Goal: Information Seeking & Learning: Learn about a topic

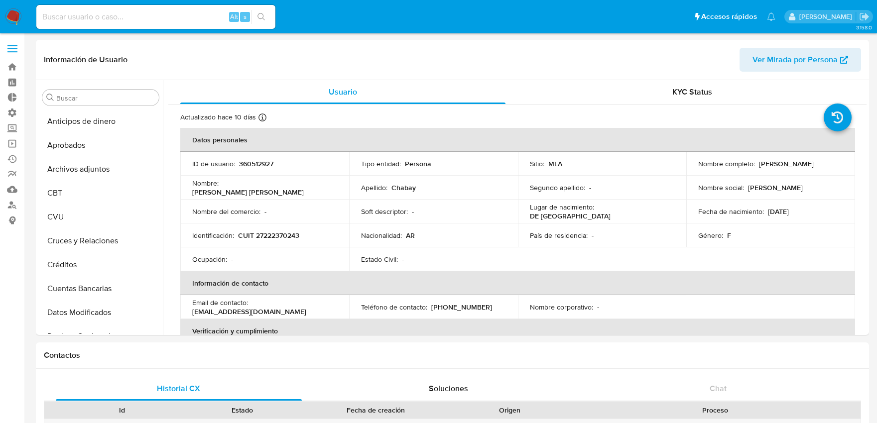
select select "10"
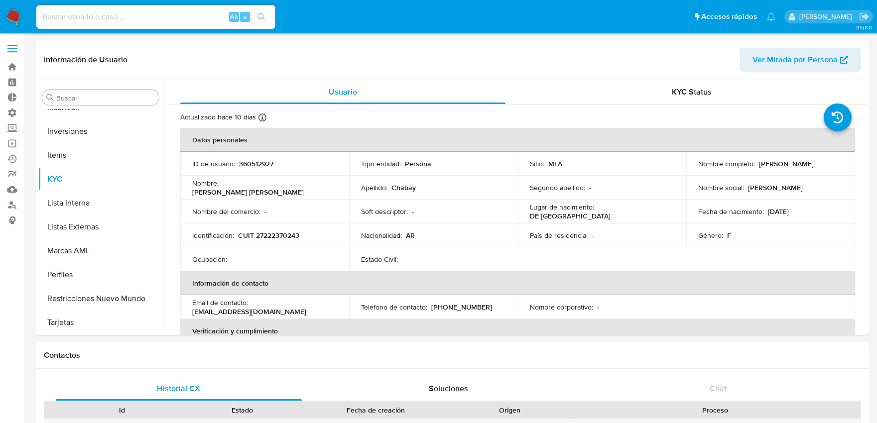
click at [130, 13] on input at bounding box center [155, 16] width 239 height 13
click at [119, 16] on input at bounding box center [155, 16] width 239 height 13
paste input "X3AUxyvkgBjUDaO6kAQyi6k4"
type input "X3AUxyvkgBjUDaO6kAQyi6k4"
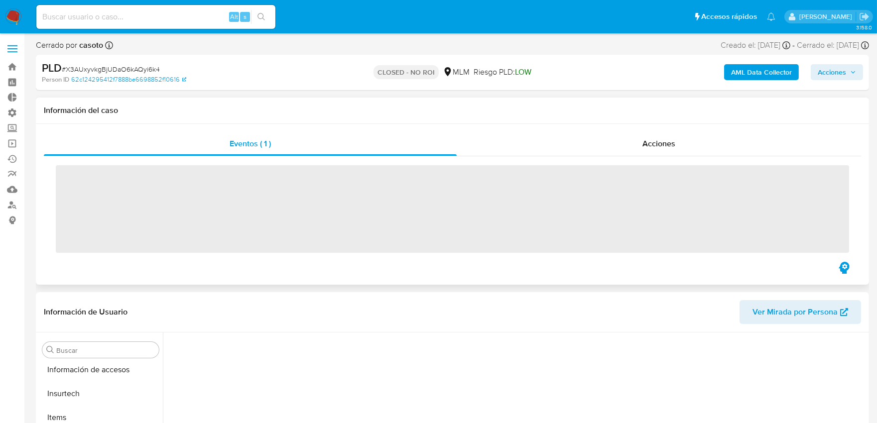
scroll to position [420, 0]
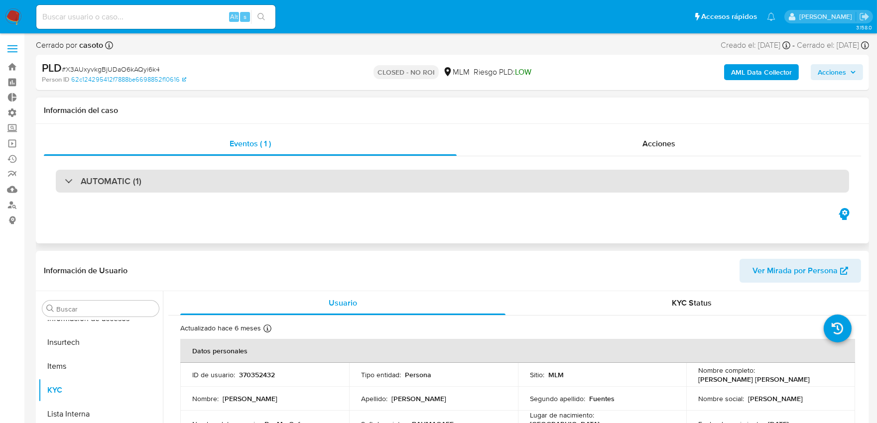
select select "10"
click at [185, 180] on div "AUTOMATIC (1)" at bounding box center [452, 181] width 793 height 23
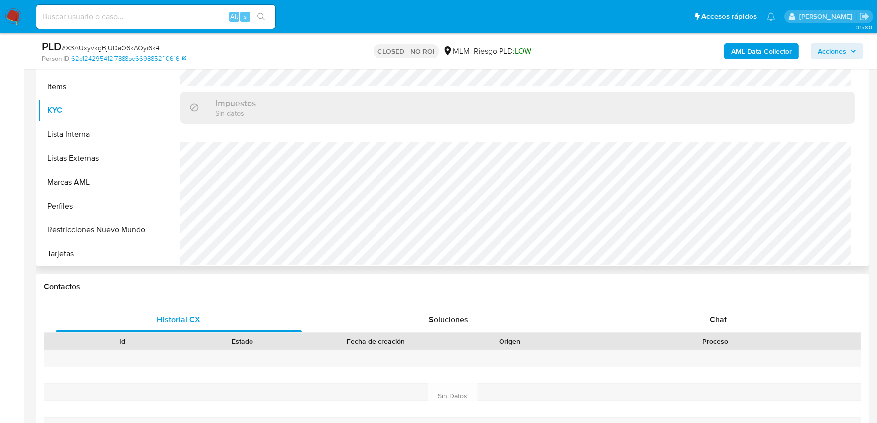
scroll to position [570, 0]
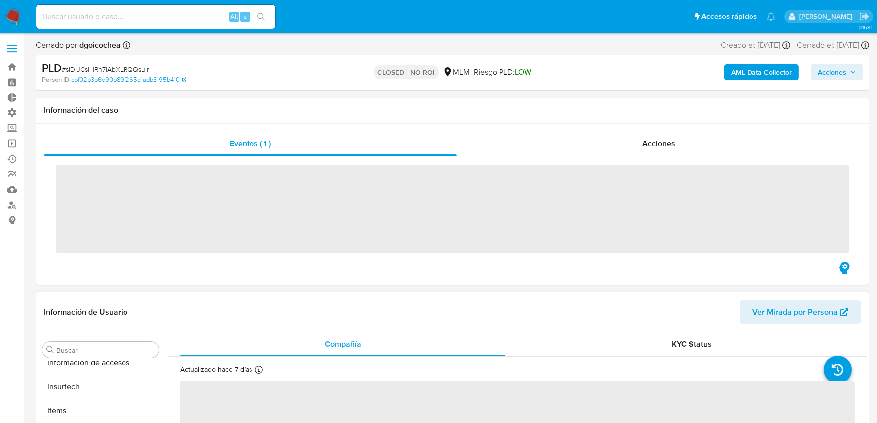
scroll to position [420, 0]
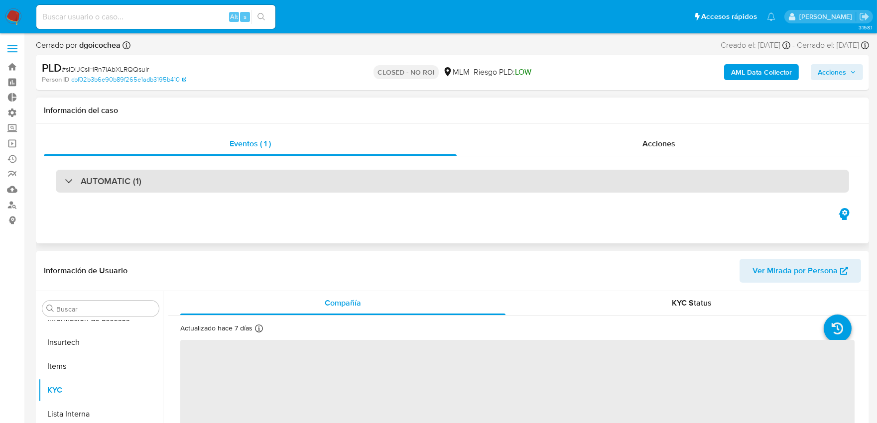
click at [106, 176] on h3 "AUTOMATIC (1)" at bounding box center [111, 181] width 61 height 11
select select "10"
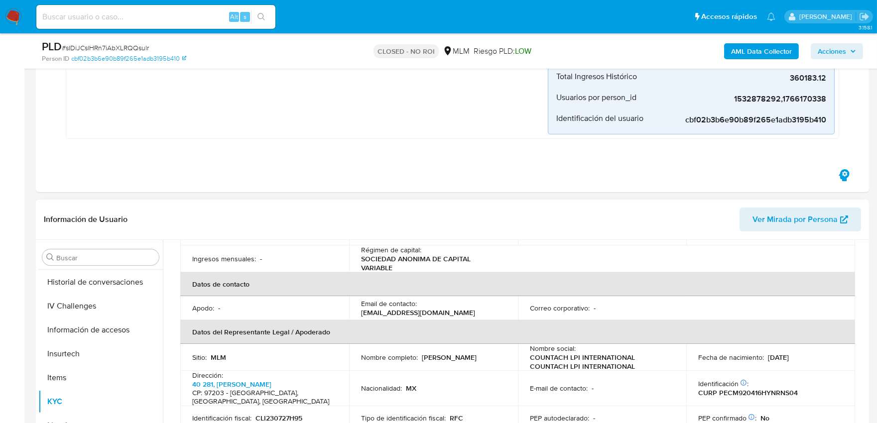
scroll to position [311, 0]
click at [123, 280] on button "Historial Casos" at bounding box center [96, 281] width 116 height 24
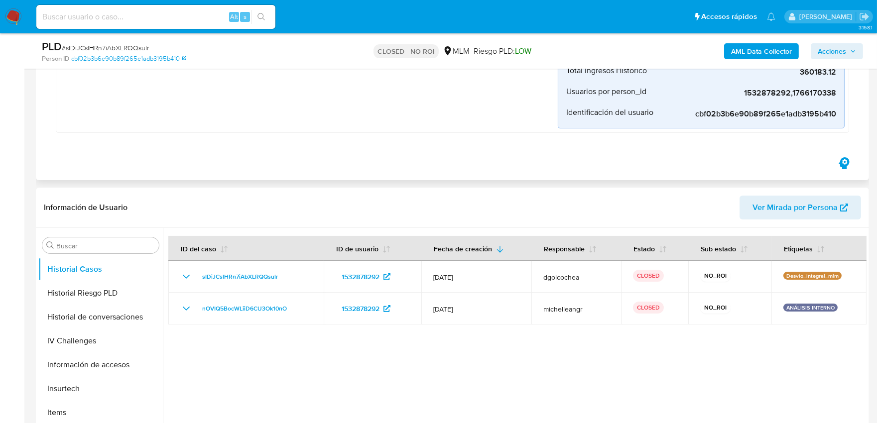
click at [491, 131] on div "Desvio_integral_mlm Creado hace 7 meses Creado: 12/02/2025 21:34:06 Origen: rul…" at bounding box center [452, 9] width 793 height 248
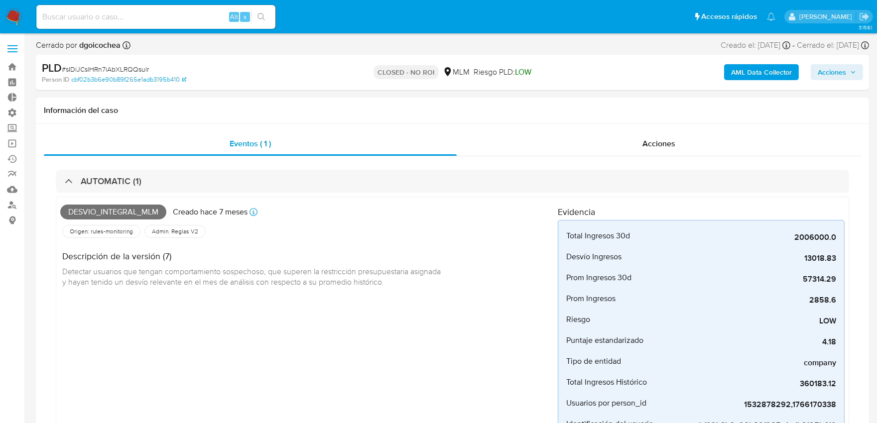
click at [16, 46] on span at bounding box center [12, 45] width 10 height 1
click at [0, 0] on input "checkbox" at bounding box center [0, 0] width 0 height 0
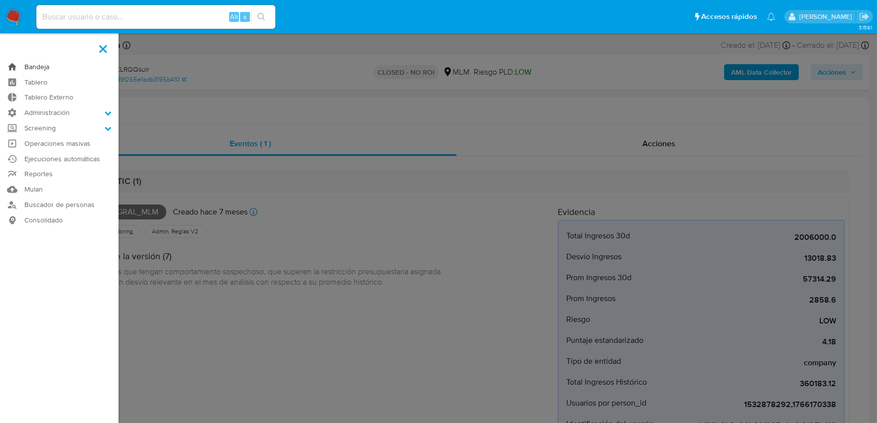
click at [53, 70] on link "Bandeja" at bounding box center [59, 66] width 118 height 15
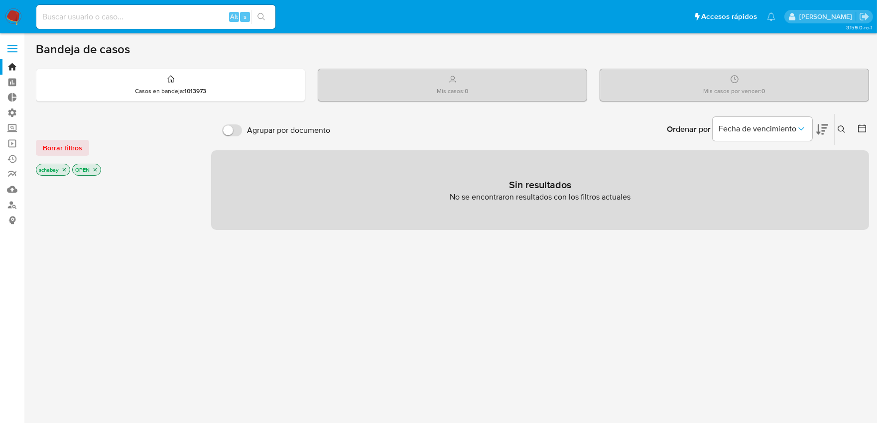
click at [63, 168] on icon "close-filter" at bounding box center [64, 170] width 6 height 6
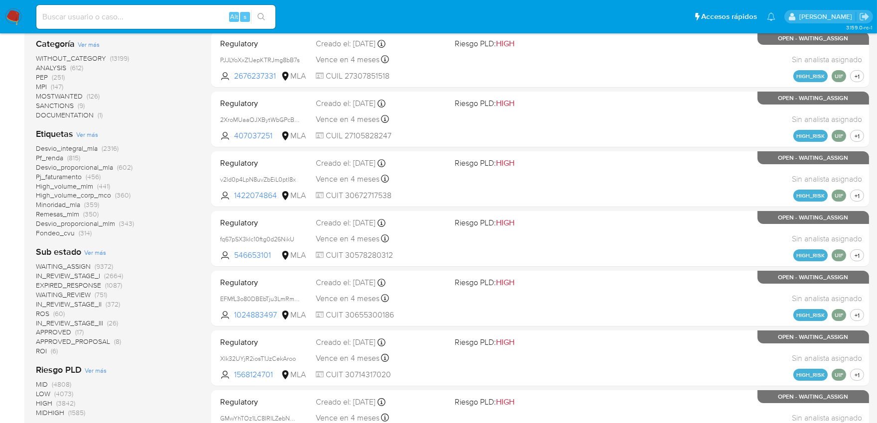
scroll to position [387, 0]
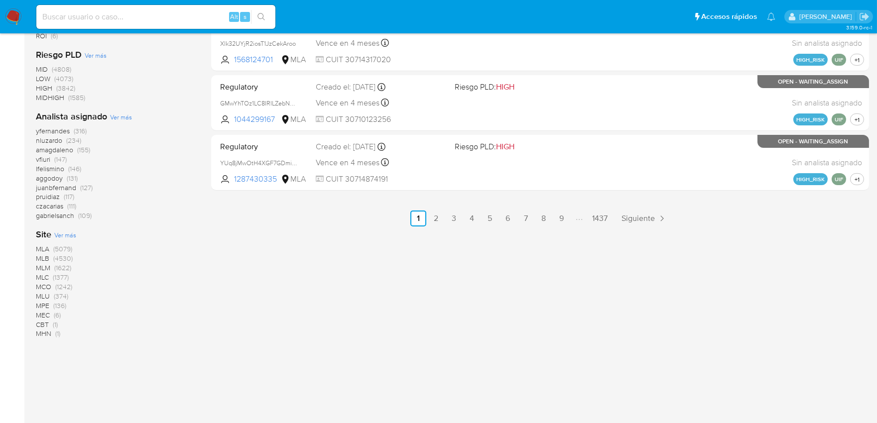
click at [43, 267] on span "MLM" at bounding box center [43, 268] width 14 height 10
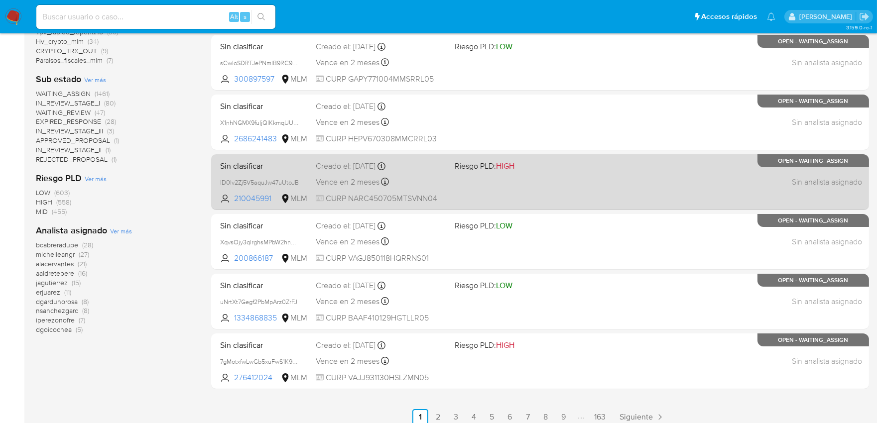
scroll to position [398, 0]
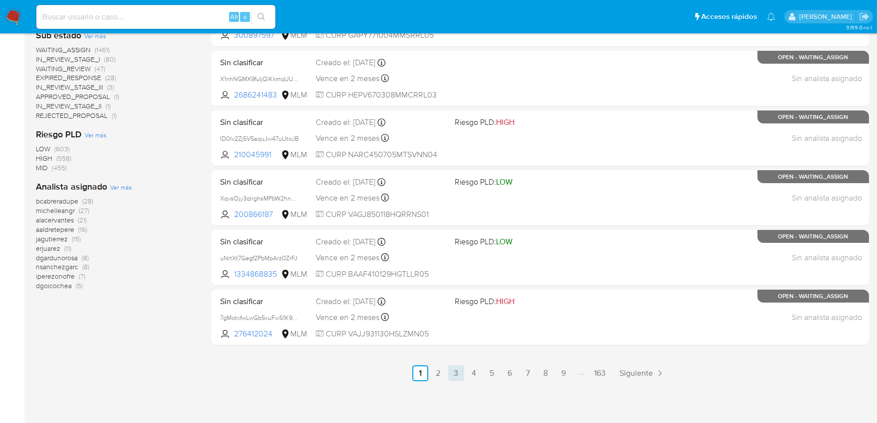
click at [452, 376] on link "3" at bounding box center [456, 373] width 16 height 16
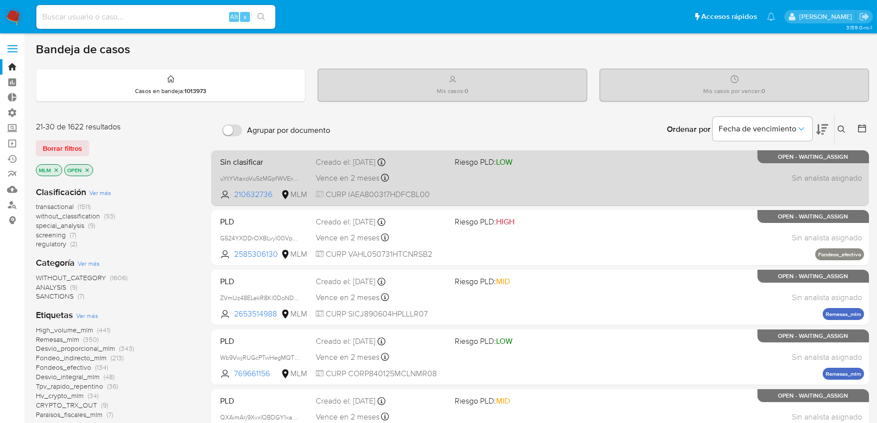
click at [533, 168] on div "Sin clasificar uYtYVtaxoVu5zMGpfWVExgAd 210632736 MLM Riesgo PLD: LOW Creado el…" at bounding box center [540, 178] width 648 height 50
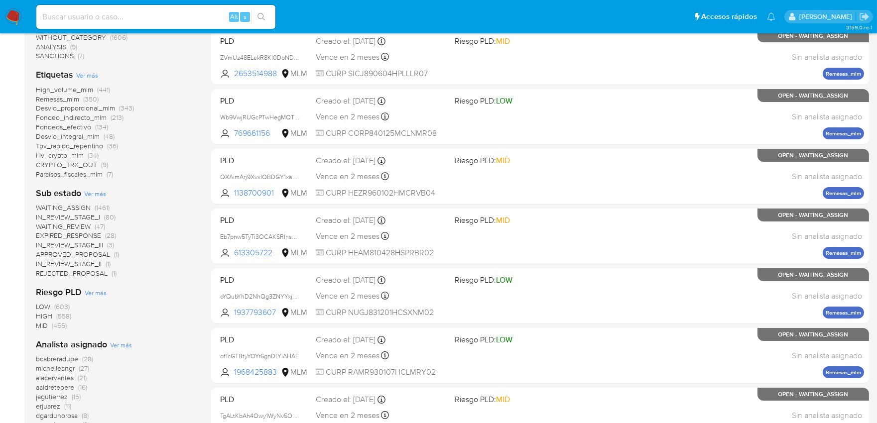
scroll to position [177, 0]
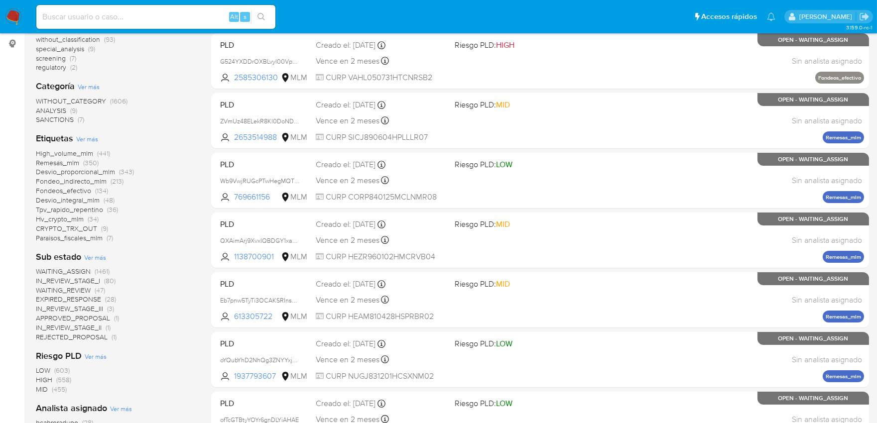
click at [56, 150] on span "High_volume_mlm" at bounding box center [64, 153] width 57 height 10
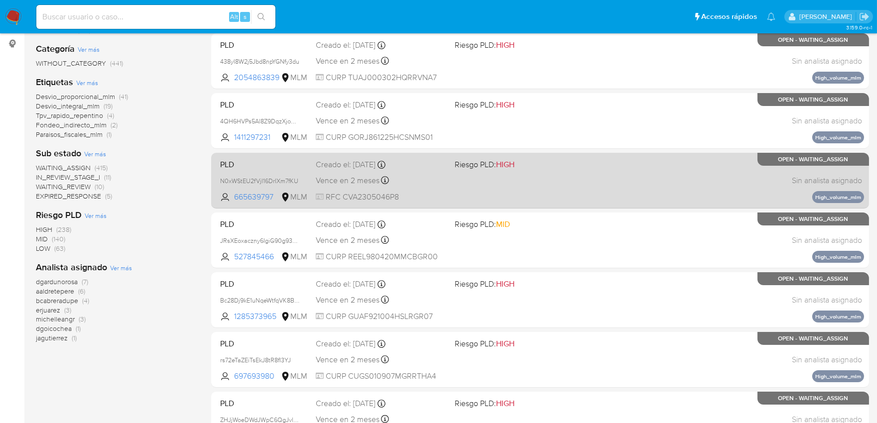
click at [613, 182] on div "PLD N0xWStEU2fVjI16DrIXm7fKU 665639797 MLM Riesgo PLD: HIGH Creado el: 12/09/20…" at bounding box center [540, 180] width 648 height 50
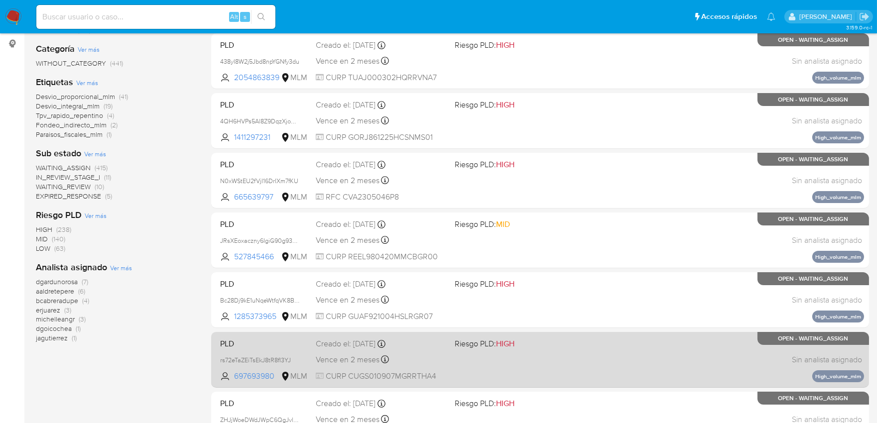
click at [579, 363] on div "PLD rs72eTaZEiTsEkJ8tR8fI3YJ 697693980 MLM Riesgo PLD: HIGH Creado el: 12/09/20…" at bounding box center [540, 360] width 648 height 50
click at [547, 352] on div "PLD rs72eTaZEiTsEkJ8tR8fI3YJ 697693980 MLM Riesgo PLD: HIGH Creado el: 12/09/20…" at bounding box center [540, 360] width 648 height 50
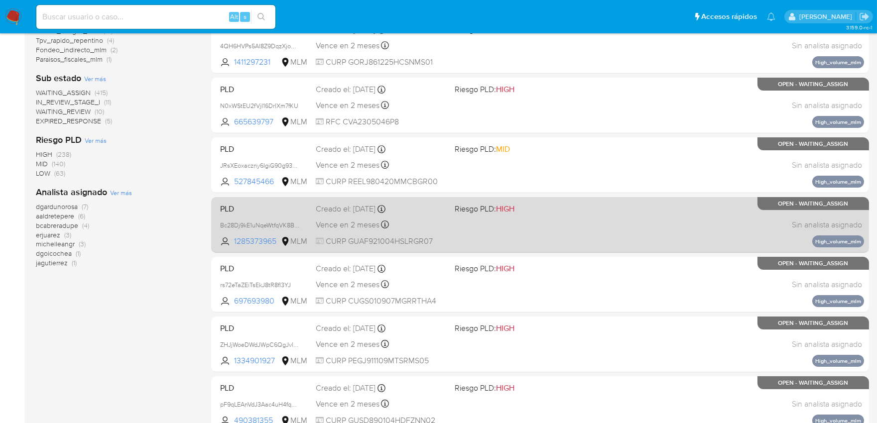
scroll to position [398, 0]
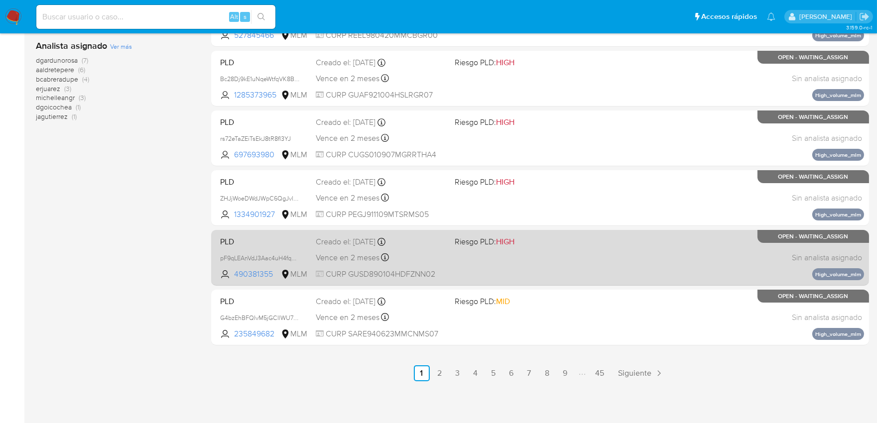
click at [565, 275] on div "PLD pF9qLEAnVdJ3Aac4uH4fquXV 490381355 MLM Riesgo PLD: HIGH Creado el: 12/09/20…" at bounding box center [540, 257] width 648 height 50
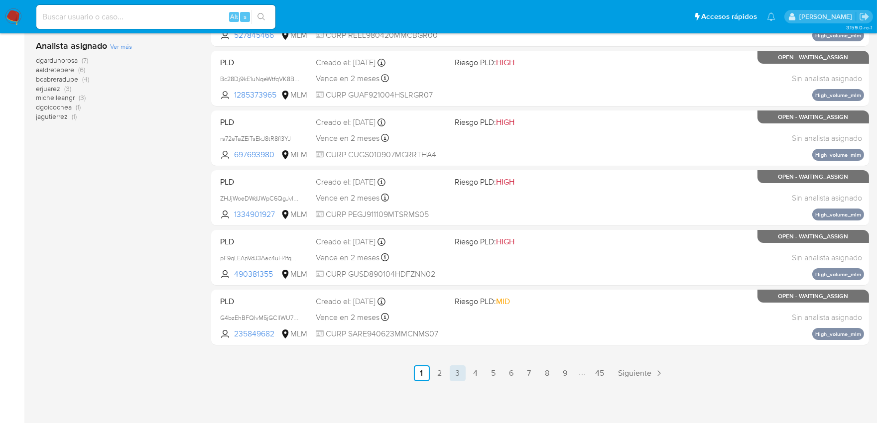
click at [457, 370] on link "3" at bounding box center [458, 373] width 16 height 16
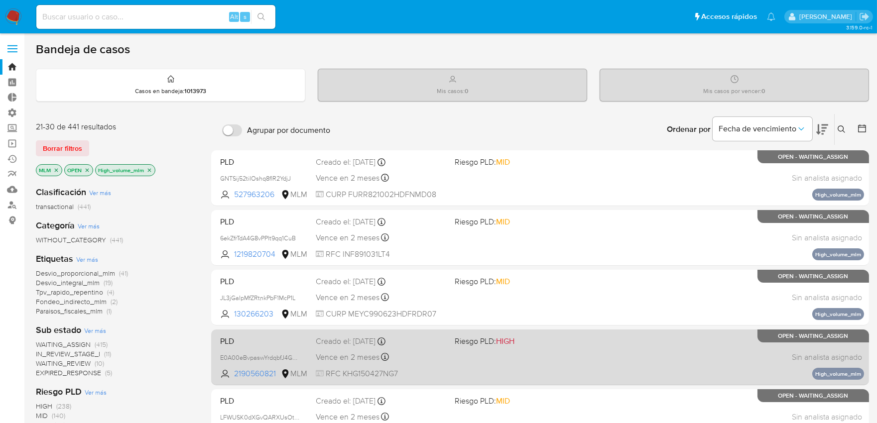
click at [540, 357] on div "PLD E0A00eBvpaswYrdqbfJ4GQjB 2190560821 MLM Riesgo PLD: HIGH Creado el: 12/09/2…" at bounding box center [540, 357] width 648 height 50
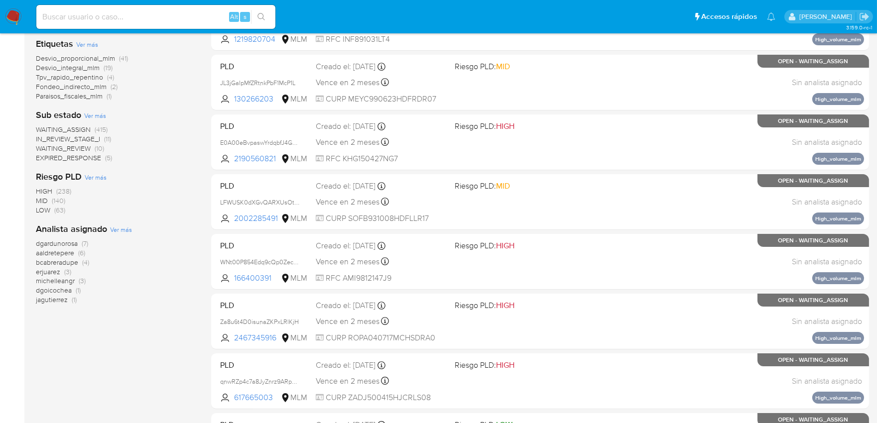
scroll to position [332, 0]
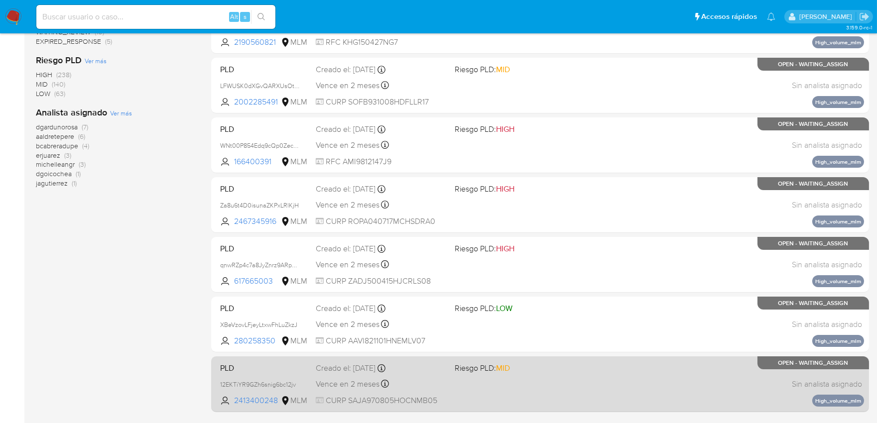
click at [530, 379] on div "PLD 12EKTiYR9GZh6snig6bc12jv 2413400248 MLM Riesgo PLD: MID Creado el: 12/09/20…" at bounding box center [540, 384] width 648 height 50
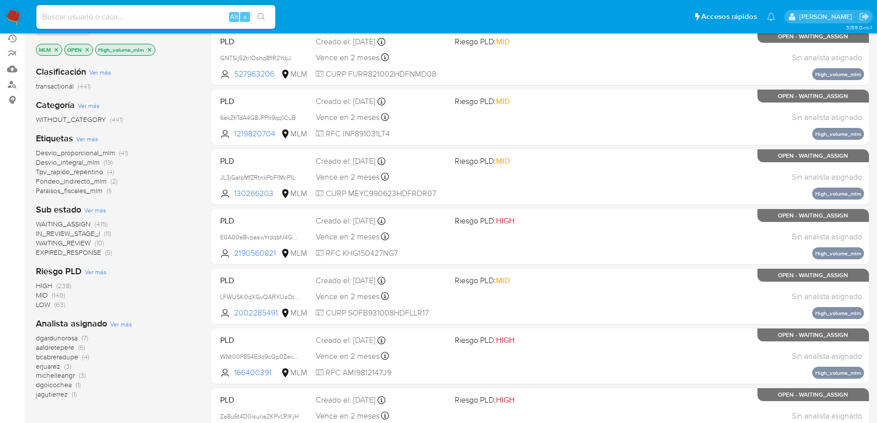
scroll to position [111, 0]
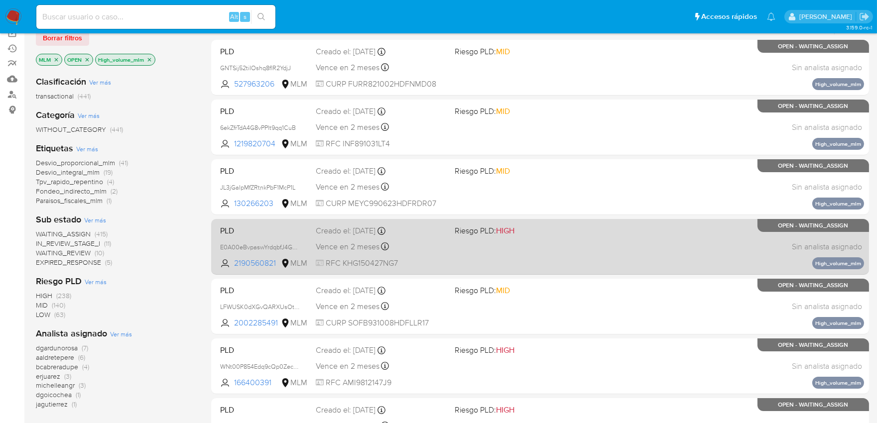
click at [528, 238] on div "PLD E0A00eBvpaswYrdqbfJ4GQjB 2190560821 MLM Riesgo PLD: HIGH Creado el: 12/09/2…" at bounding box center [540, 247] width 648 height 50
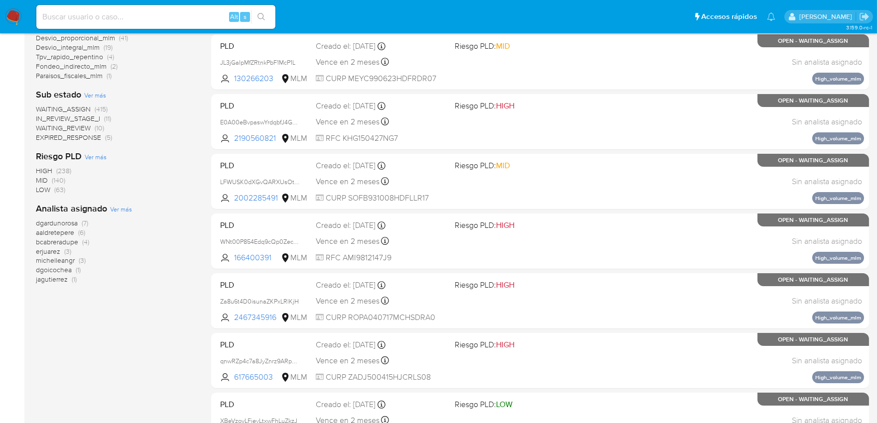
scroll to position [398, 0]
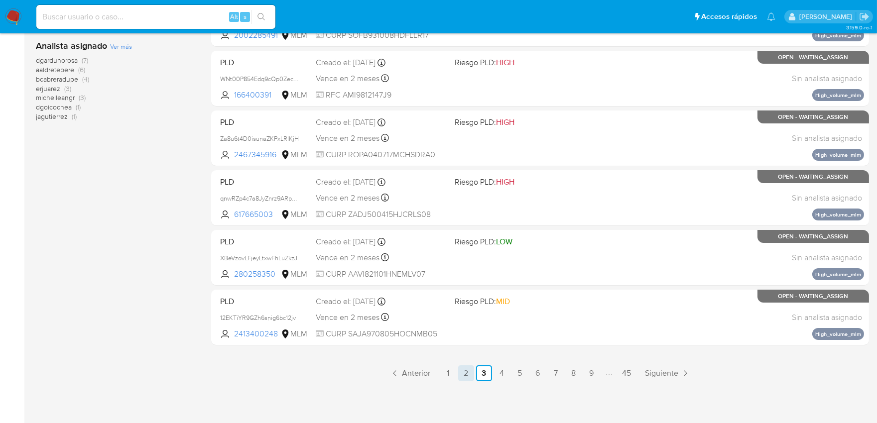
click at [470, 373] on link "2" at bounding box center [466, 373] width 16 height 16
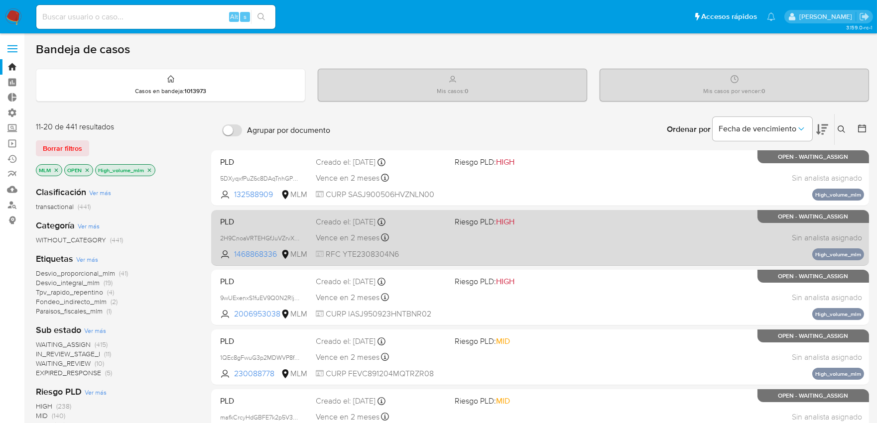
click at [544, 234] on div "PLD 2H9CnoaVRTEHGfJuVZrvX6jn 1468868336 MLM Riesgo PLD: HIGH Creado el: 12/09/2…" at bounding box center [540, 238] width 648 height 50
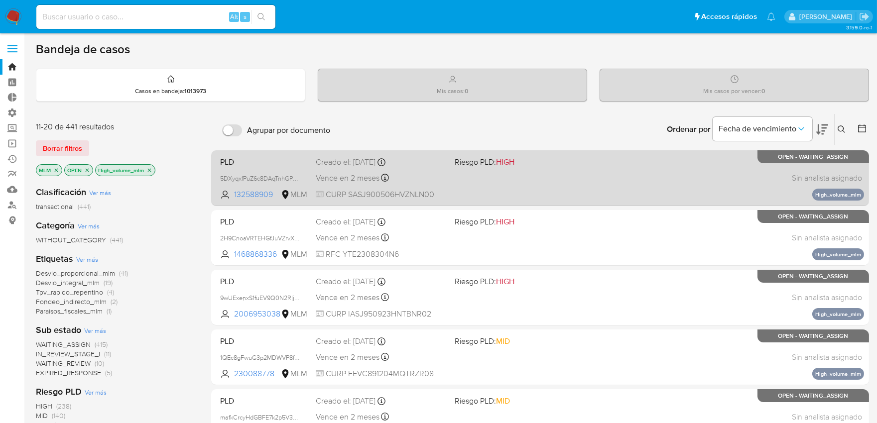
click at [597, 177] on div "PLD 5DXyqxfPuZ6c8DAqTnhGPCcy 132588909 MLM Riesgo PLD: HIGH Creado el: 12/09/20…" at bounding box center [540, 178] width 648 height 50
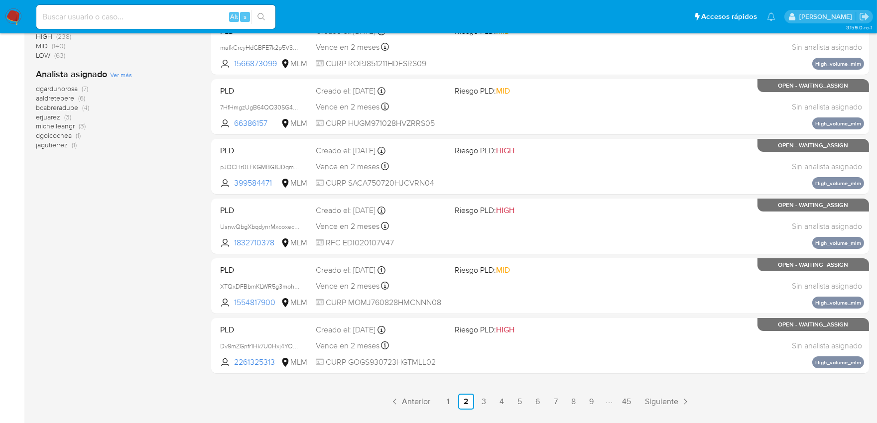
scroll to position [398, 0]
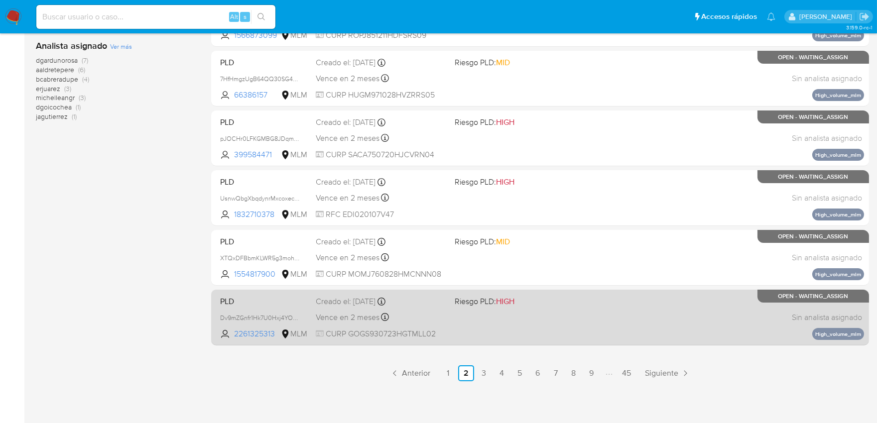
click at [584, 317] on div "PLD Dv9mZGnfr1Hk7U0Hxj4YOD6j 2261325313 MLM Riesgo PLD: HIGH Creado el: 12/09/2…" at bounding box center [540, 317] width 648 height 50
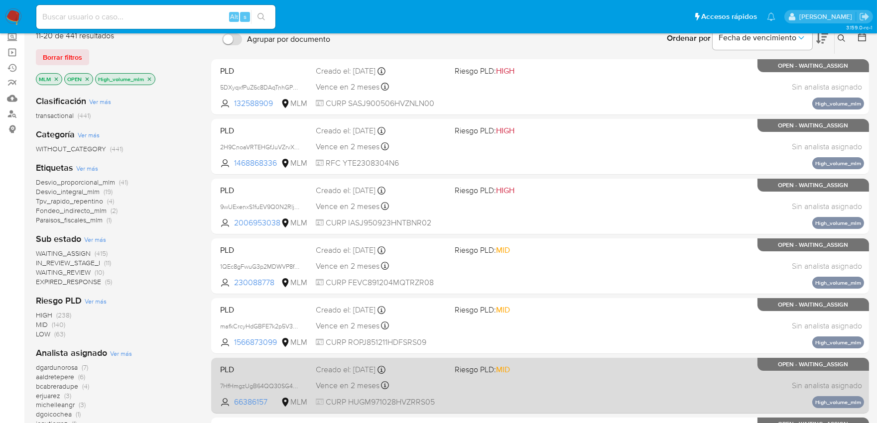
scroll to position [66, 0]
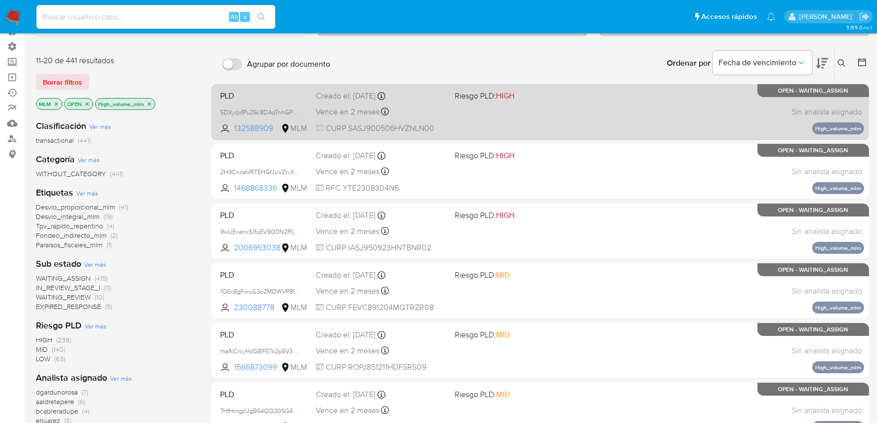
click at [547, 111] on div "PLD 5DXyqxfPuZ6c8DAqTnhGPCcy 132588909 MLM Riesgo PLD: HIGH Creado el: 12/09/20…" at bounding box center [540, 112] width 648 height 50
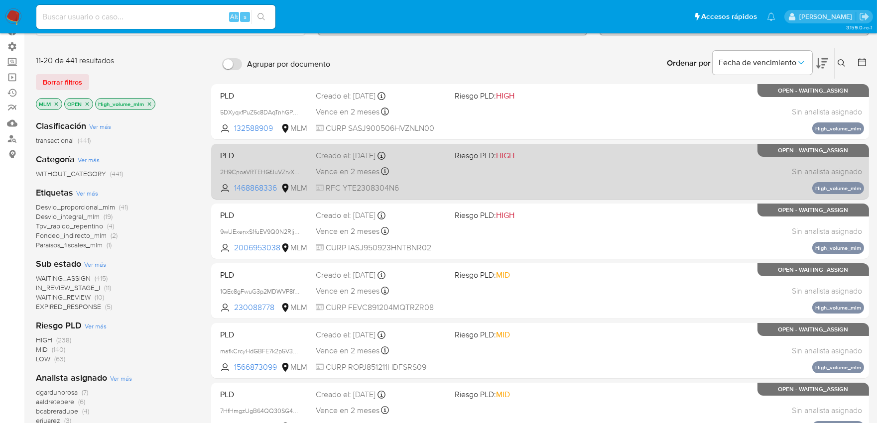
click at [503, 164] on div "PLD 2H9CnoaVRTEHGfJuVZrvX6jn 1468868336 MLM Riesgo PLD: HIGH Creado el: 12/09/2…" at bounding box center [540, 171] width 648 height 50
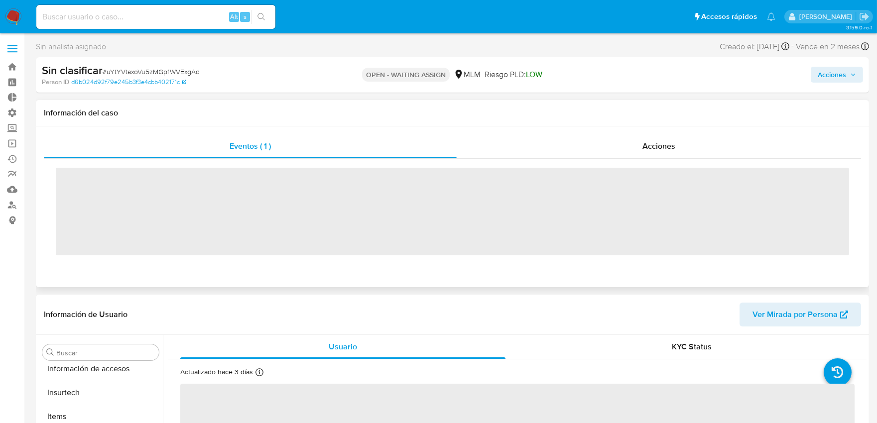
scroll to position [420, 0]
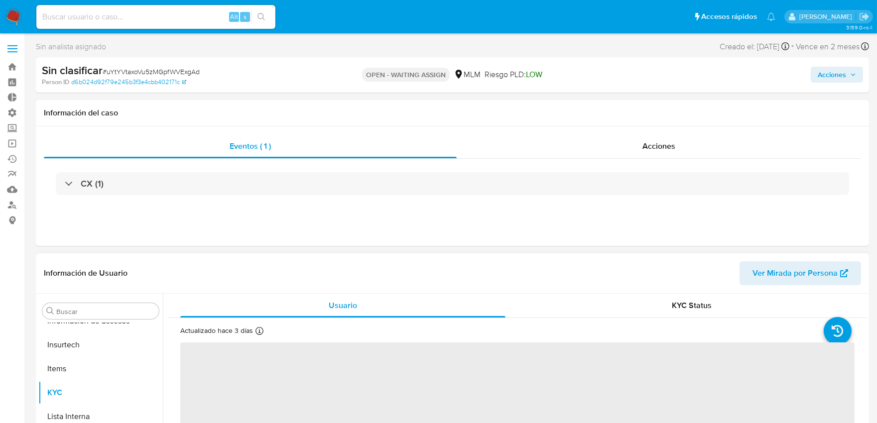
select select "10"
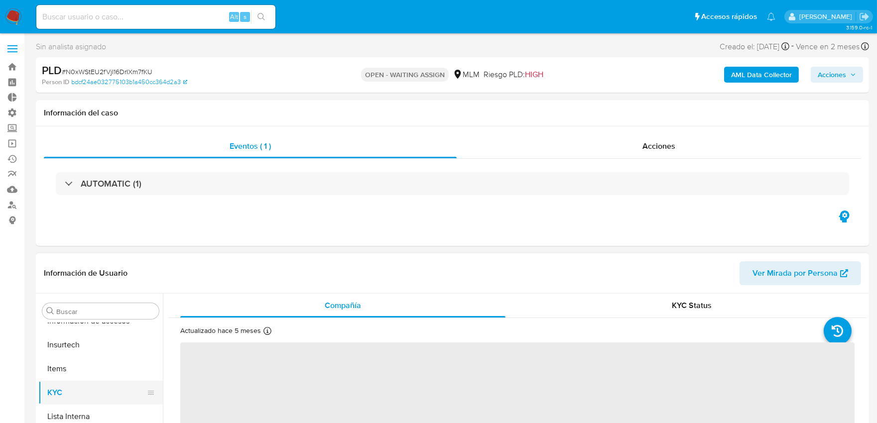
scroll to position [421, 0]
select select "10"
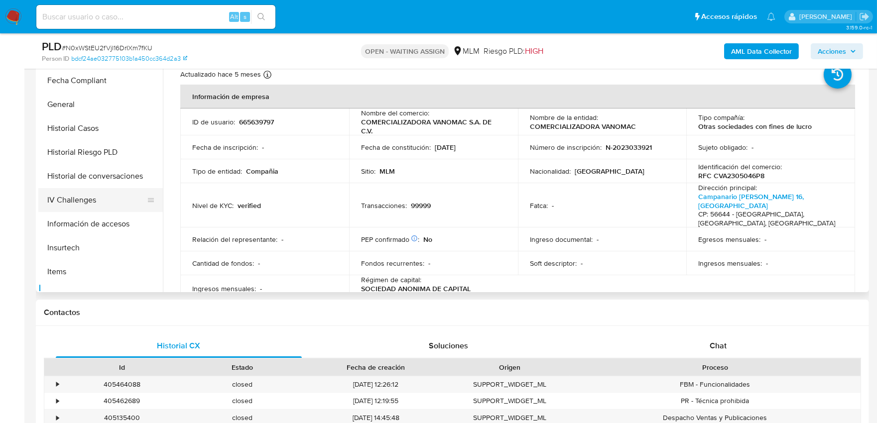
scroll to position [255, 0]
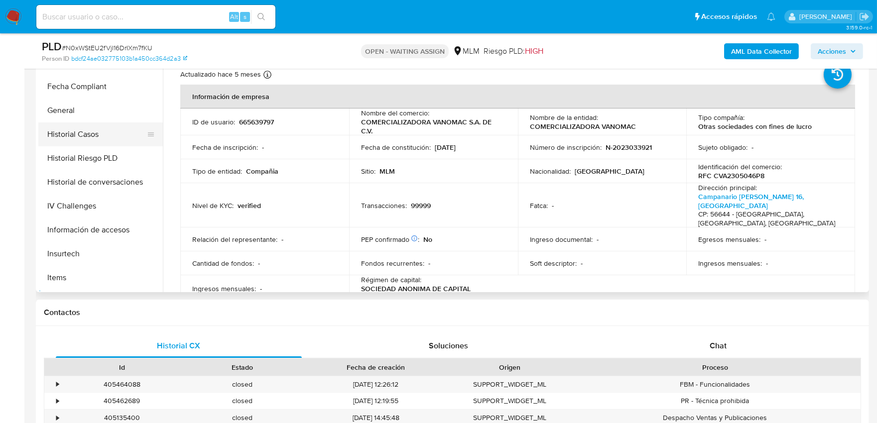
click at [98, 132] on button "Historial Casos" at bounding box center [96, 134] width 116 height 24
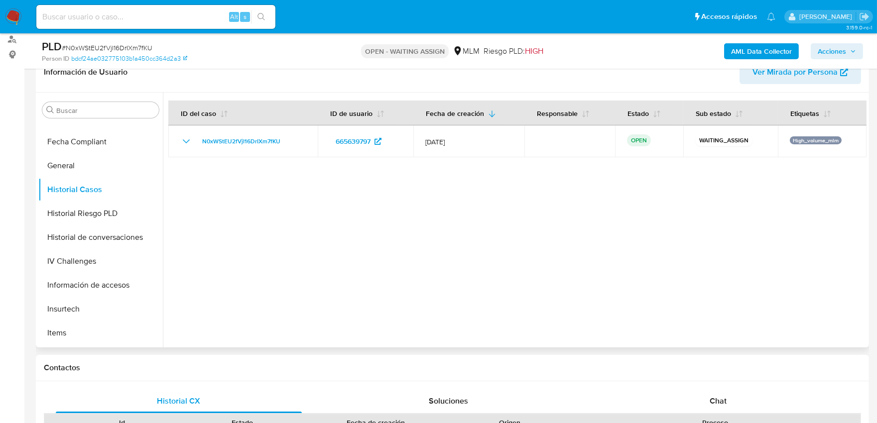
scroll to position [0, 0]
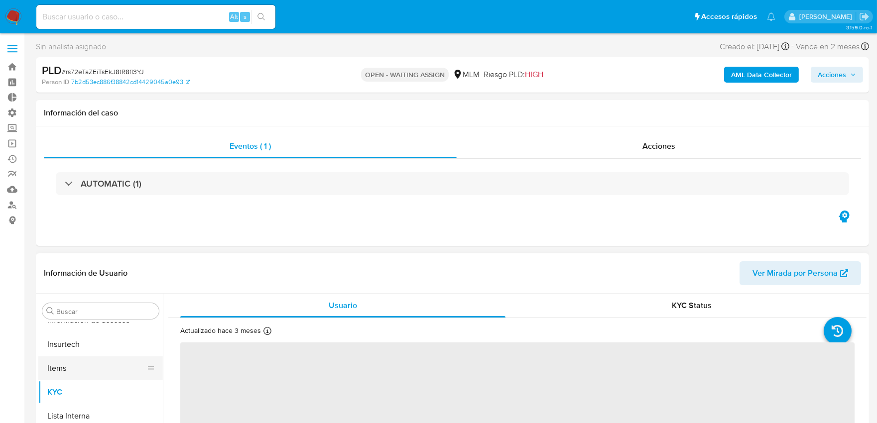
select select "10"
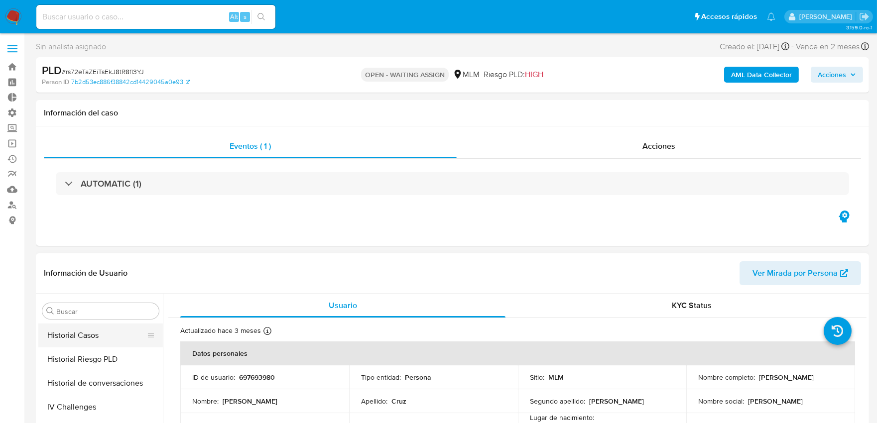
click at [106, 341] on button "Historial Casos" at bounding box center [96, 336] width 116 height 24
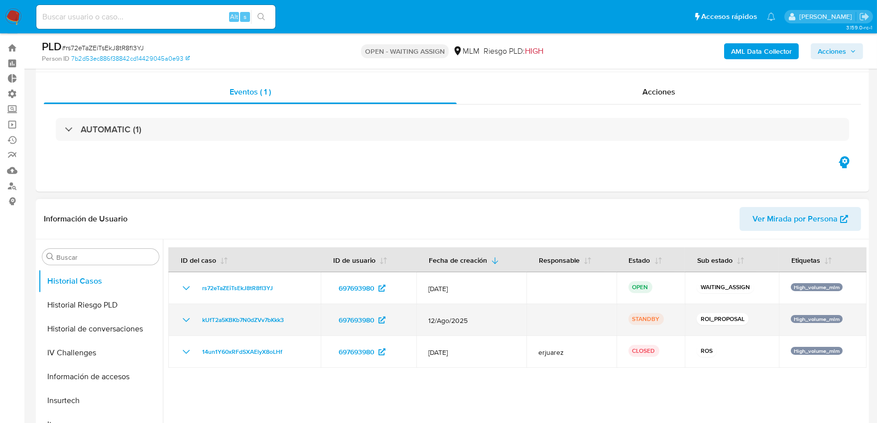
scroll to position [0, 0]
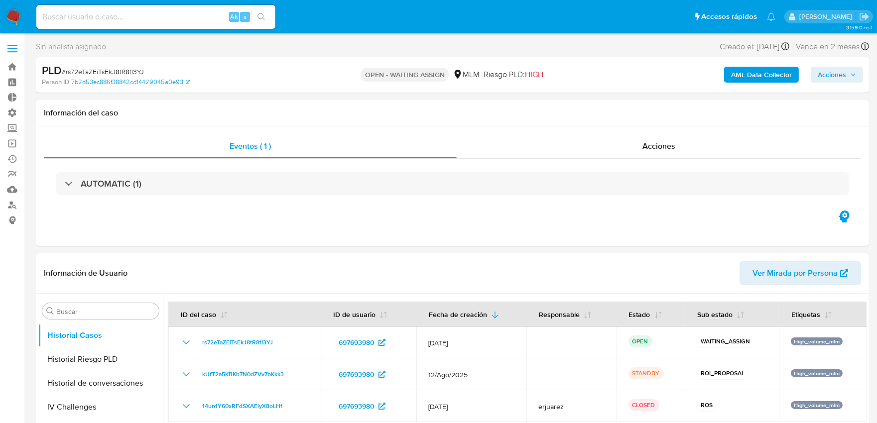
click at [354, 49] on div "Sin analista asignado Asignado el: - Creado el: 12/09/2025 Creado el: 12/09/202…" at bounding box center [452, 48] width 833 height 17
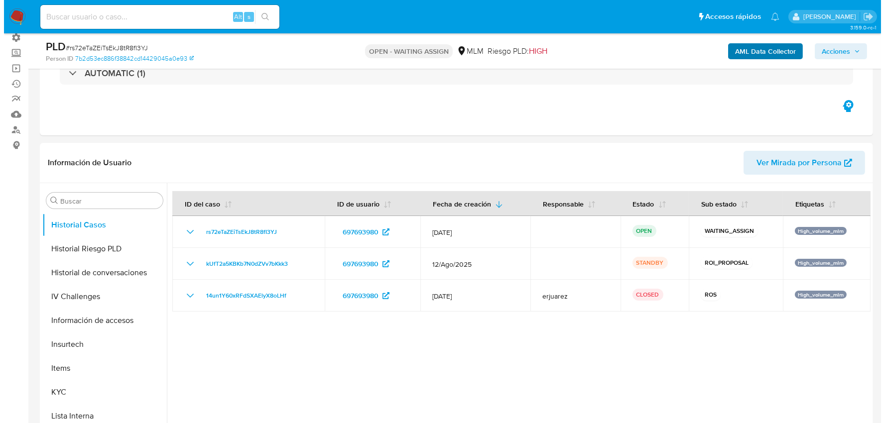
scroll to position [55, 0]
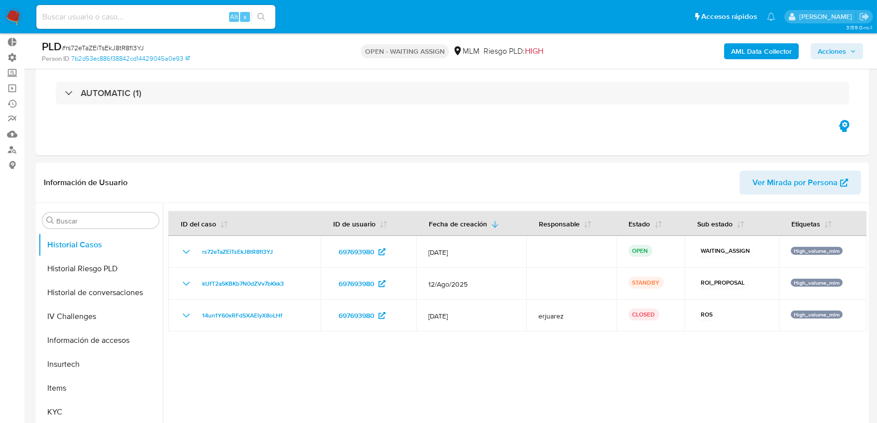
click at [768, 48] on b "AML Data Collector" at bounding box center [761, 51] width 61 height 16
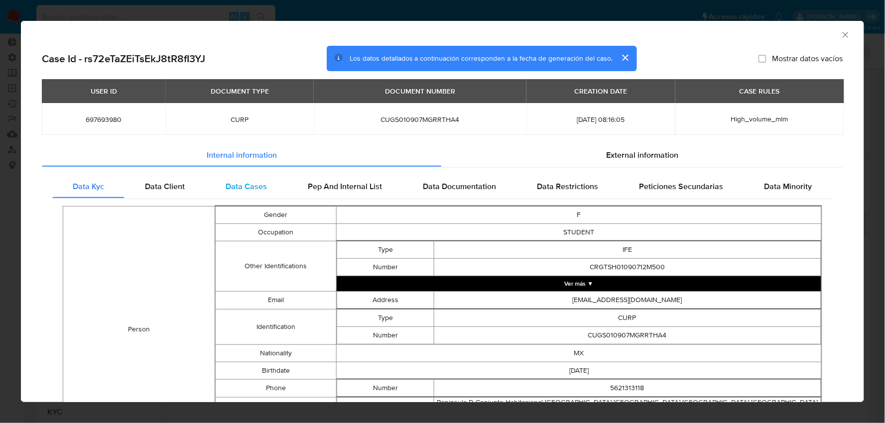
click at [231, 181] on span "Data Cases" at bounding box center [246, 185] width 41 height 11
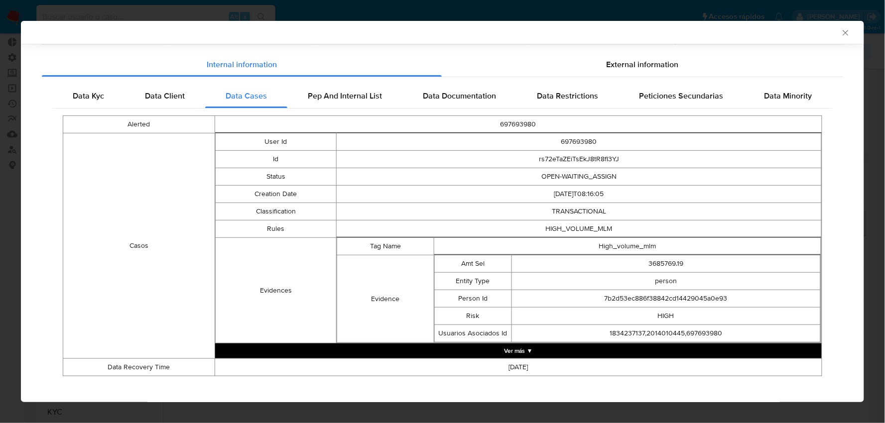
scroll to position [98, 0]
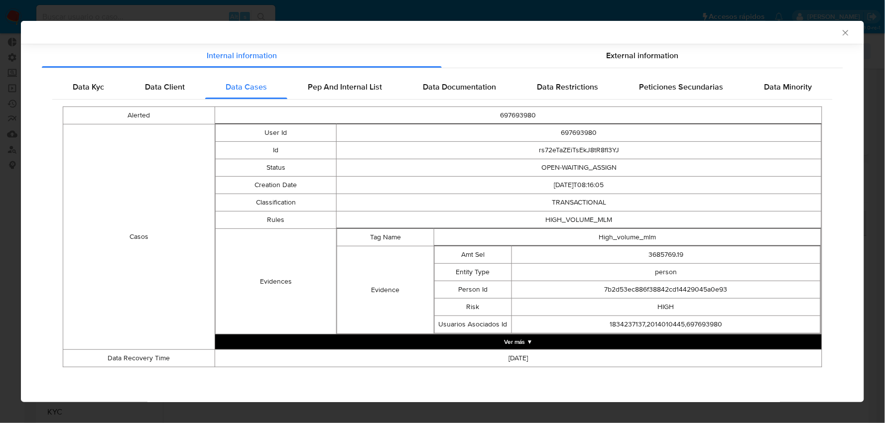
click at [519, 340] on button "Ver más ▼" at bounding box center [518, 342] width 606 height 15
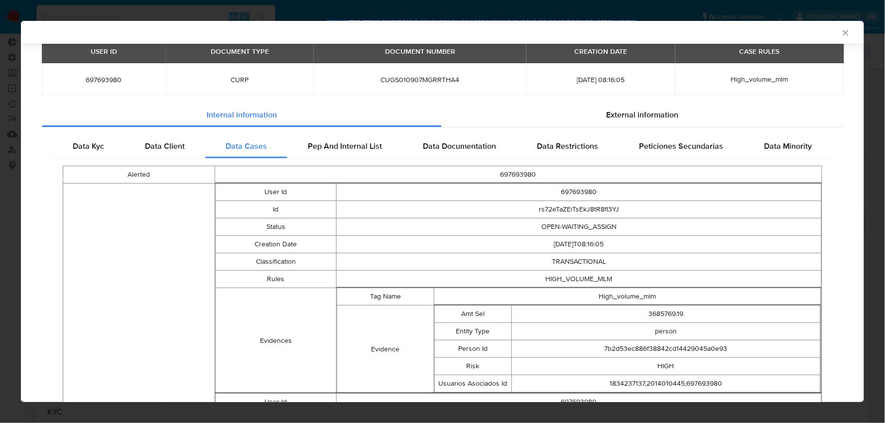
scroll to position [93, 0]
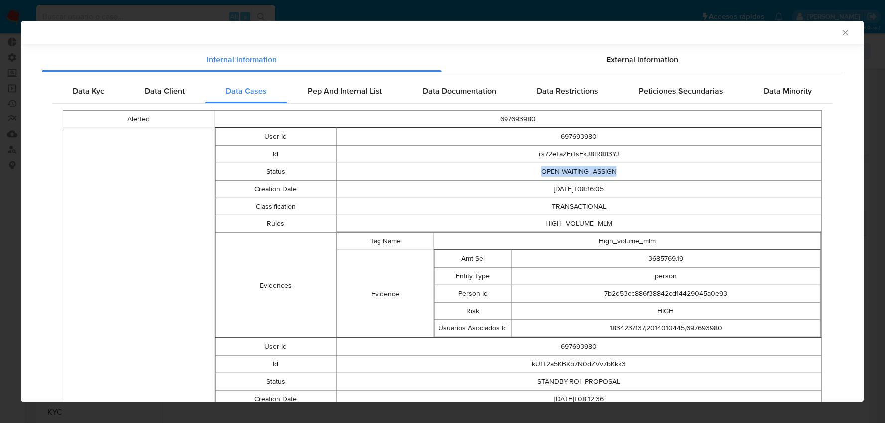
drag, startPoint x: 615, startPoint y: 176, endPoint x: 537, endPoint y: 173, distance: 78.2
click at [537, 173] on td "OPEN-WAITING_ASSIGN" at bounding box center [579, 171] width 485 height 17
click at [594, 221] on td "HIGH_VOLUME_MLM" at bounding box center [579, 224] width 485 height 17
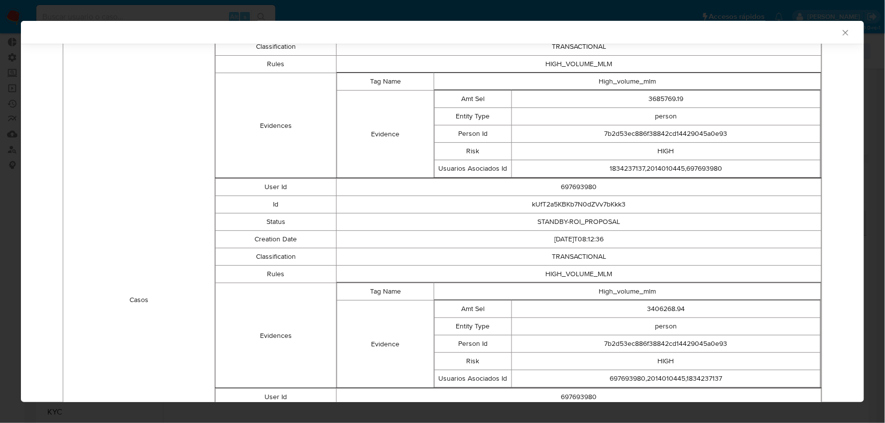
scroll to position [259, 0]
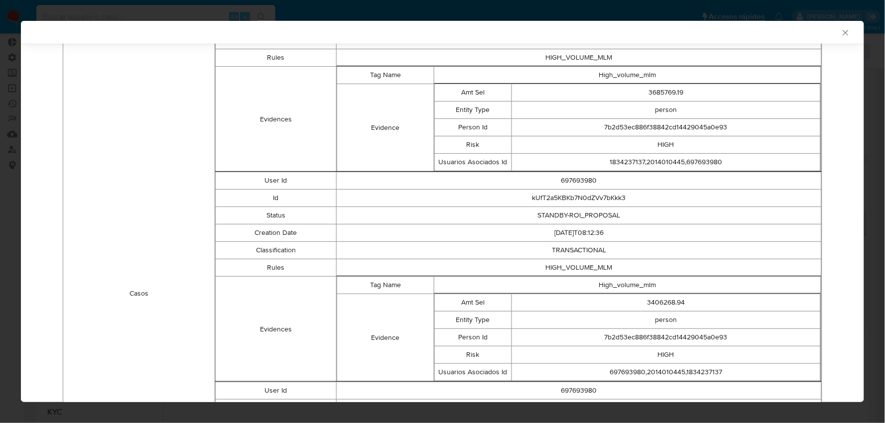
click at [556, 220] on td "STANDBY-ROI_PROPOSAL" at bounding box center [579, 215] width 485 height 17
drag, startPoint x: 621, startPoint y: 217, endPoint x: 527, endPoint y: 210, distance: 94.9
click at [527, 210] on td "STANDBY-ROI_PROPOSAL" at bounding box center [579, 215] width 485 height 17
copy td "STANDBY-ROI_PROPOSAL"
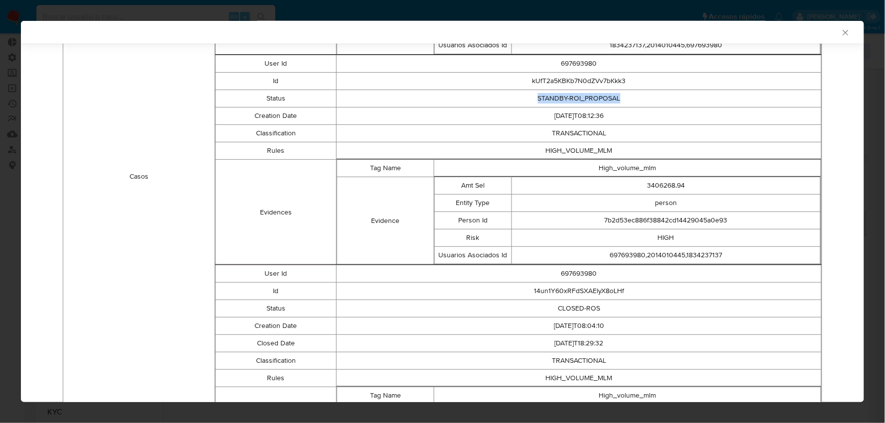
scroll to position [370, 0]
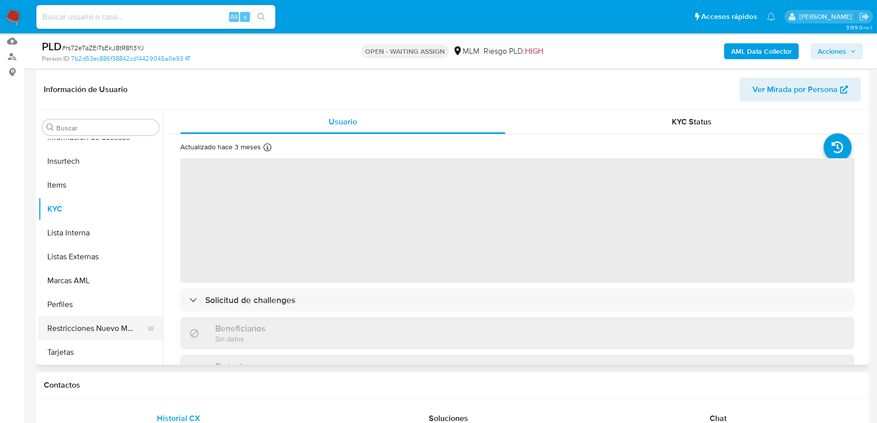
scroll to position [221, 0]
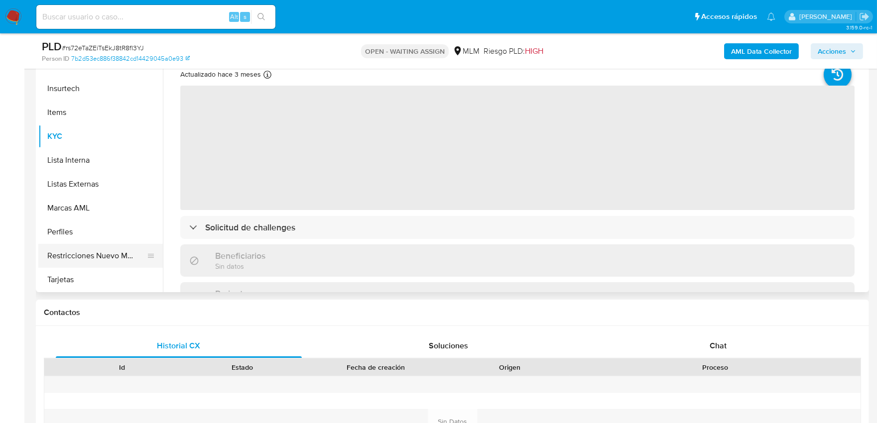
select select "10"
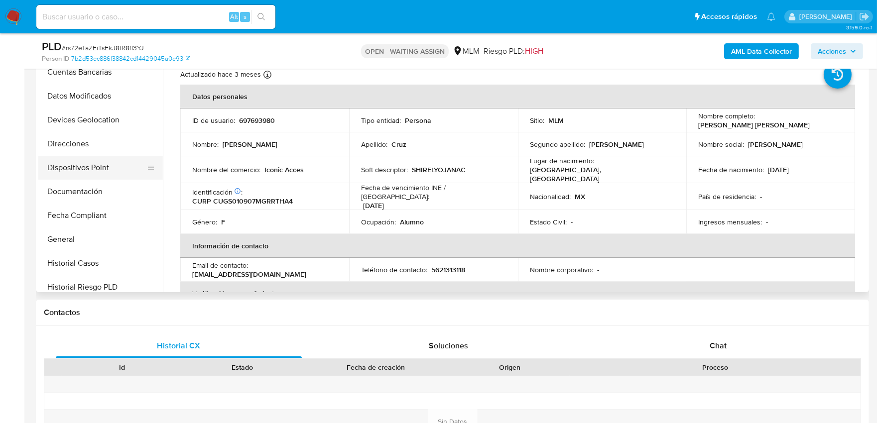
scroll to position [143, 0]
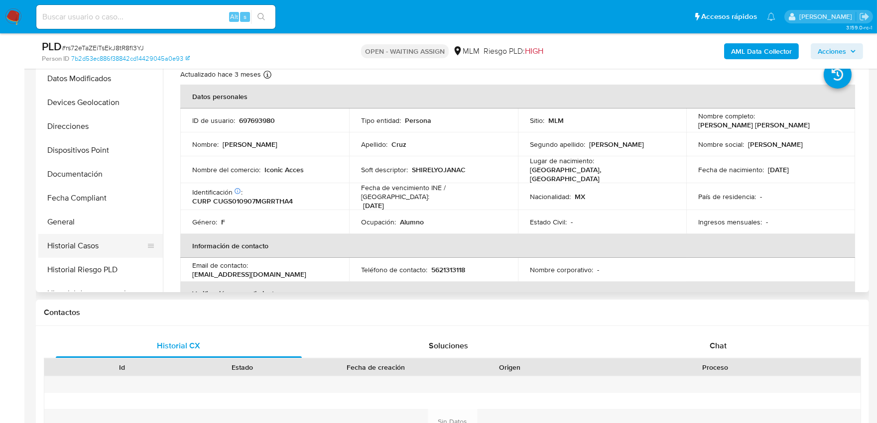
click at [83, 246] on button "Historial Casos" at bounding box center [96, 246] width 116 height 24
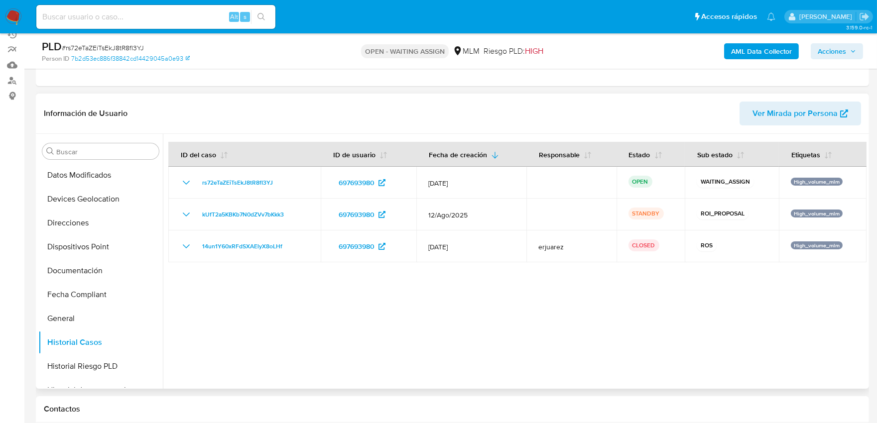
scroll to position [111, 0]
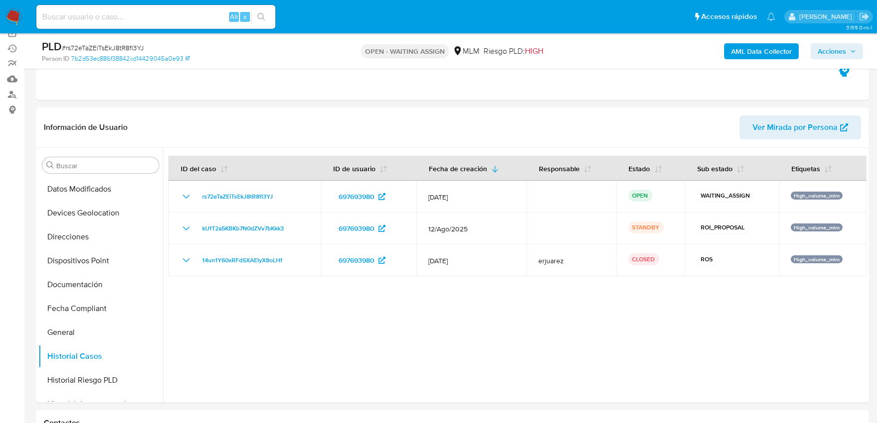
click at [191, 9] on div "Alt s" at bounding box center [155, 17] width 239 height 24
click at [191, 10] on input at bounding box center [155, 16] width 239 height 13
paste input "2195310905"
type input "2195310905"
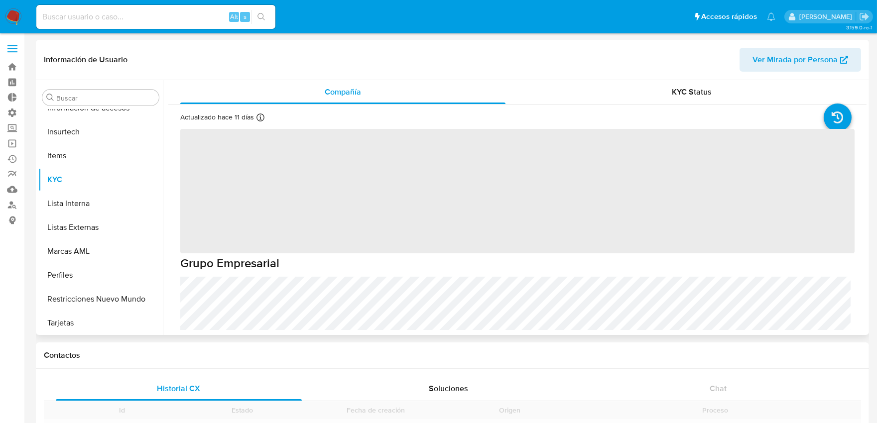
scroll to position [420, 0]
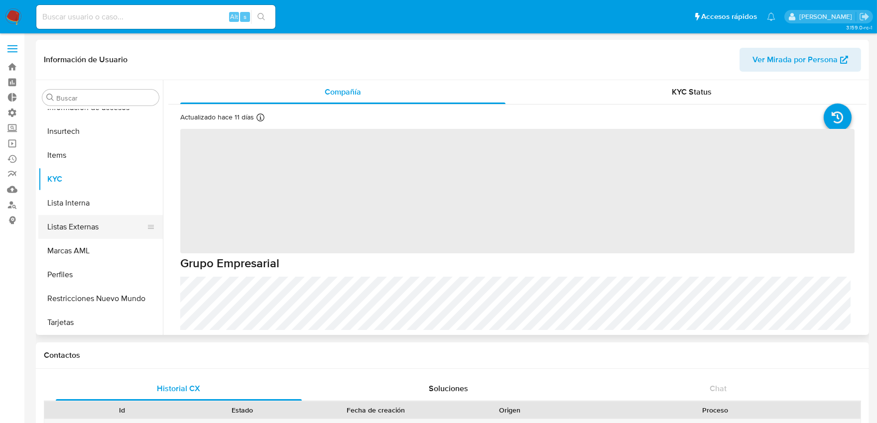
select select "10"
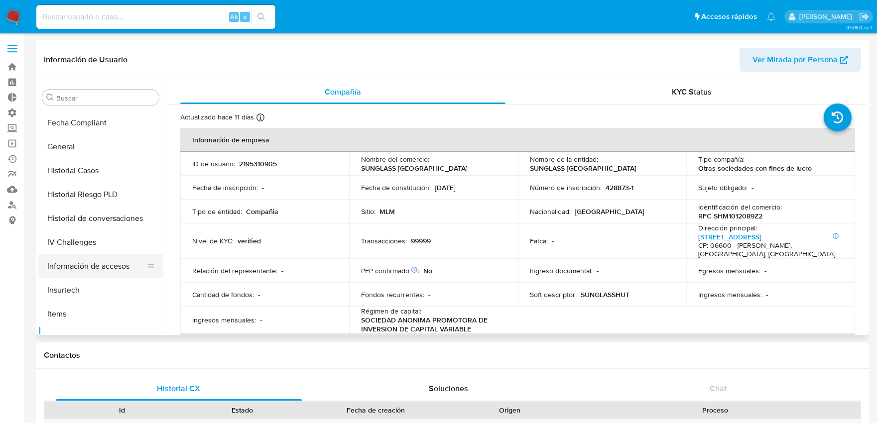
scroll to position [254, 0]
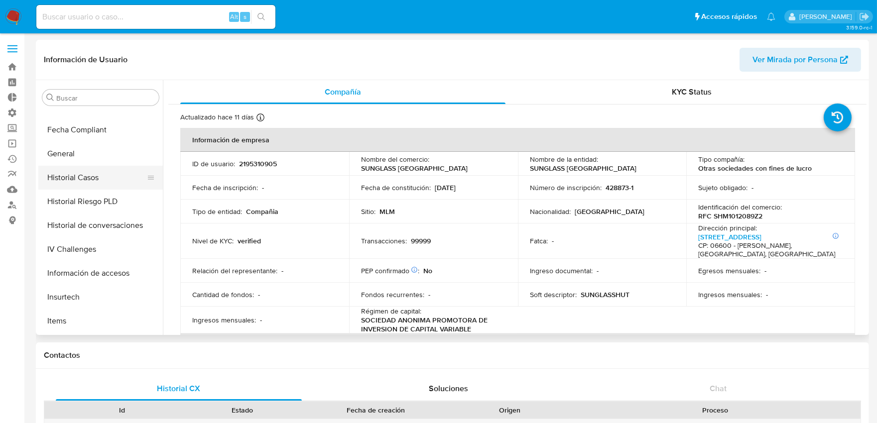
click at [91, 179] on button "Historial Casos" at bounding box center [96, 178] width 116 height 24
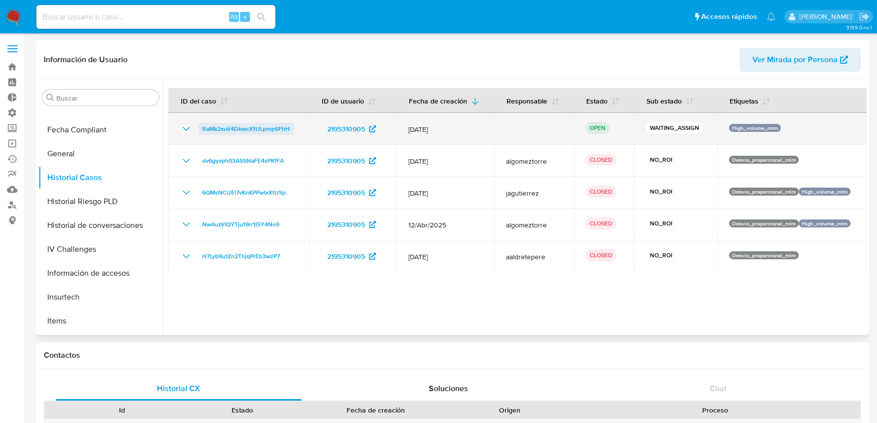
click at [225, 132] on span "RaMk2xuV4DkwcX1ULpmp6FhH" at bounding box center [246, 129] width 88 height 12
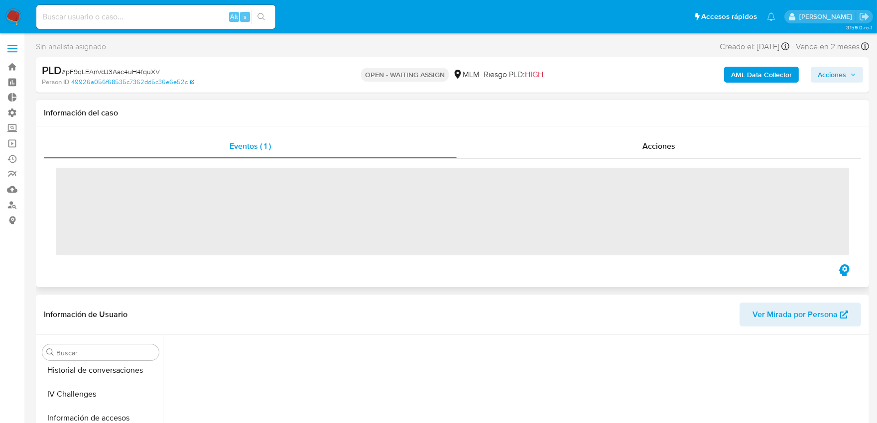
scroll to position [420, 0]
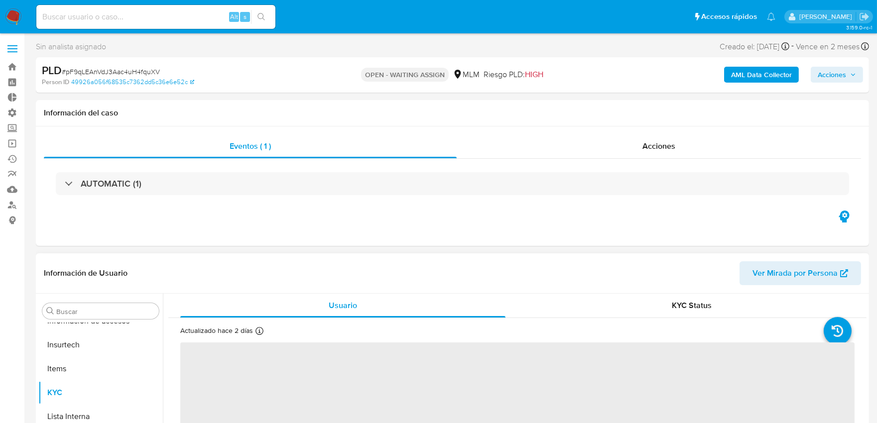
select select "10"
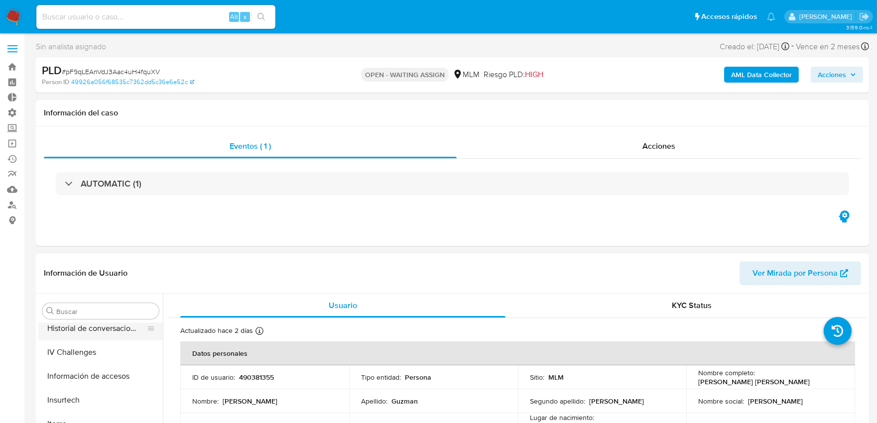
scroll to position [254, 0]
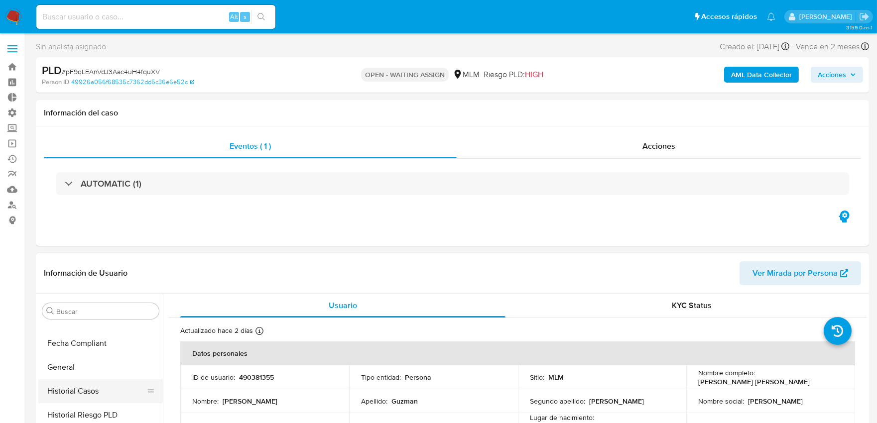
click at [96, 396] on button "Historial Casos" at bounding box center [96, 391] width 116 height 24
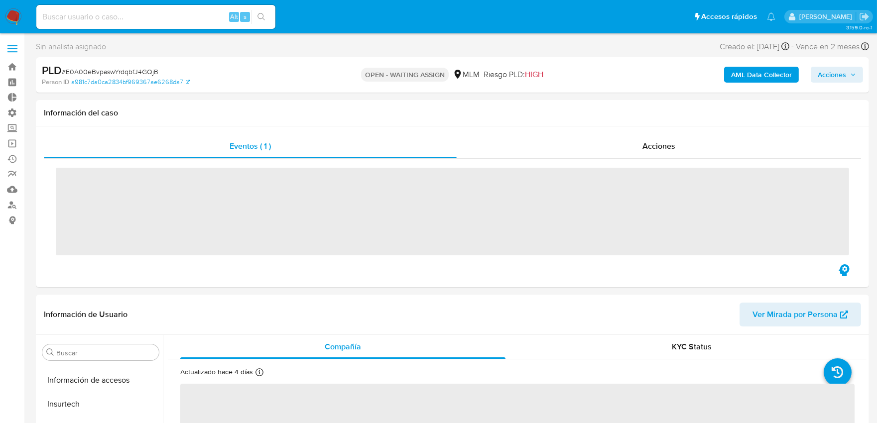
scroll to position [420, 0]
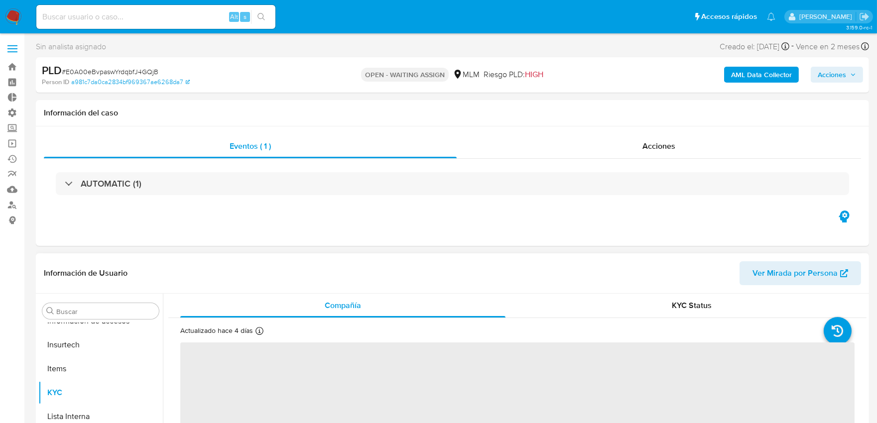
select select "10"
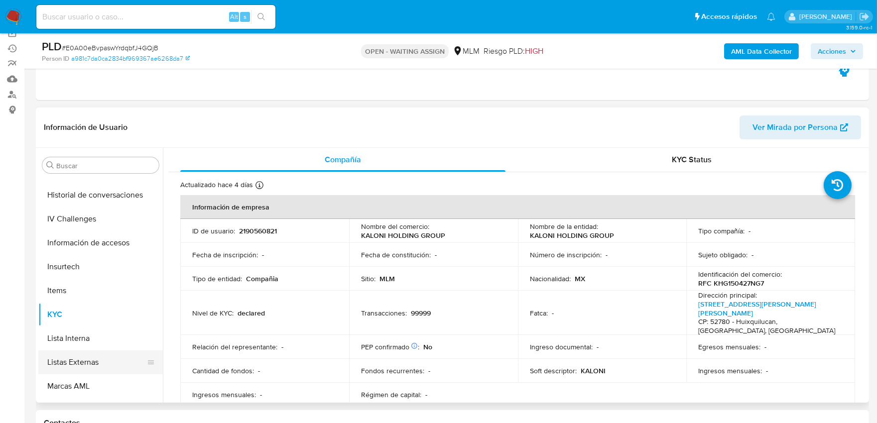
scroll to position [199, 0]
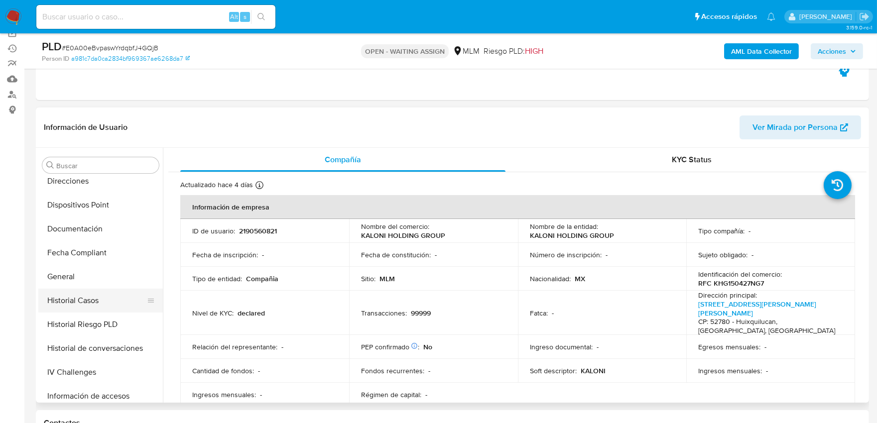
click at [93, 298] on button "Historial Casos" at bounding box center [96, 301] width 116 height 24
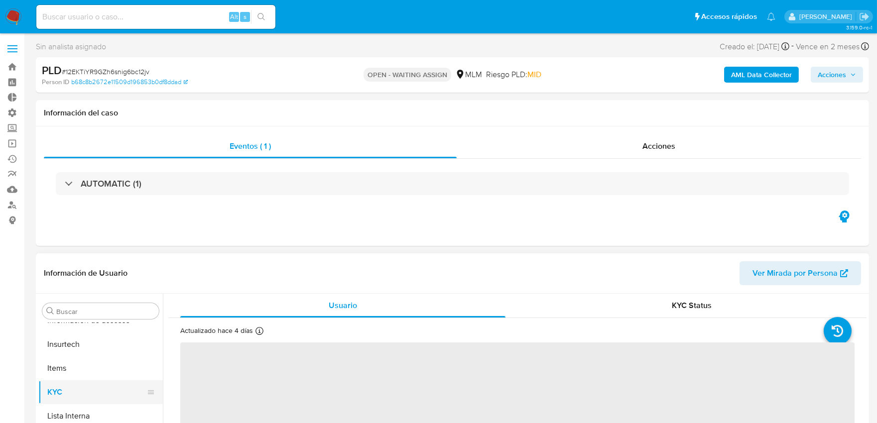
select select "10"
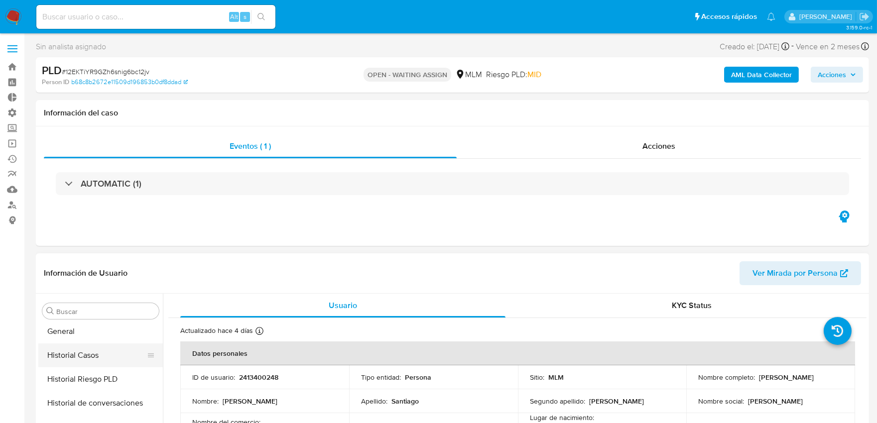
scroll to position [255, 0]
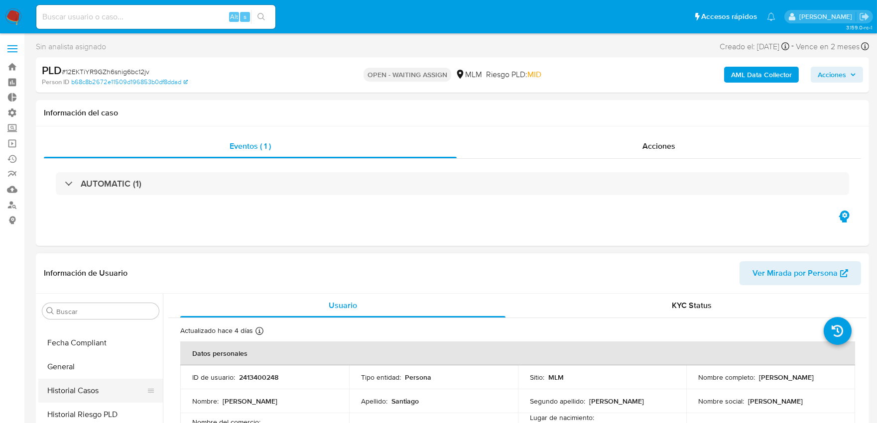
click at [103, 391] on button "Historial Casos" at bounding box center [96, 391] width 116 height 24
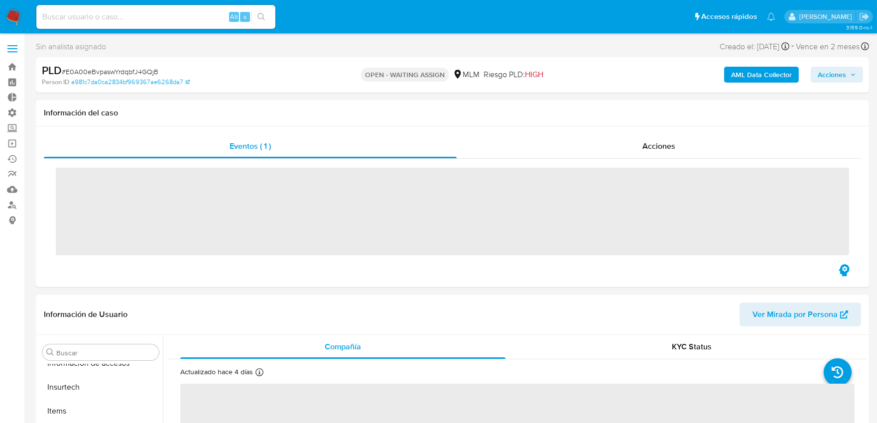
scroll to position [420, 0]
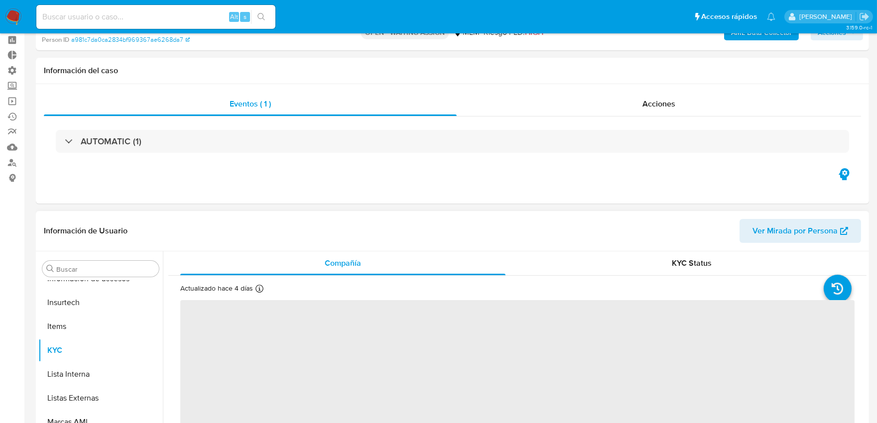
select select "10"
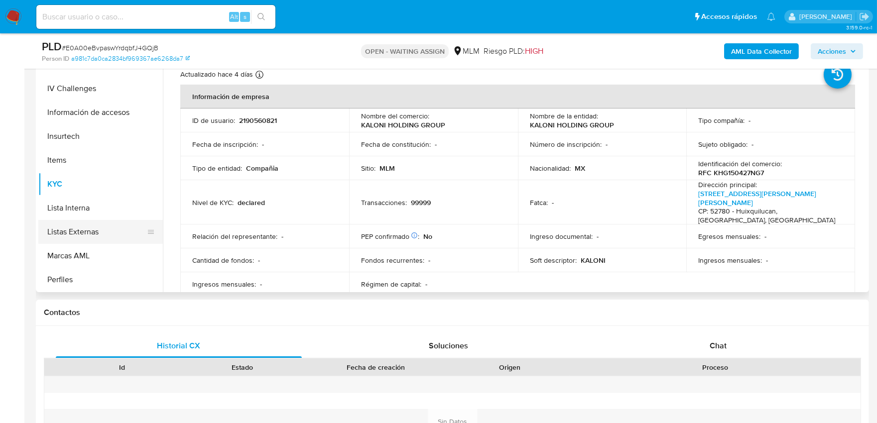
scroll to position [310, 0]
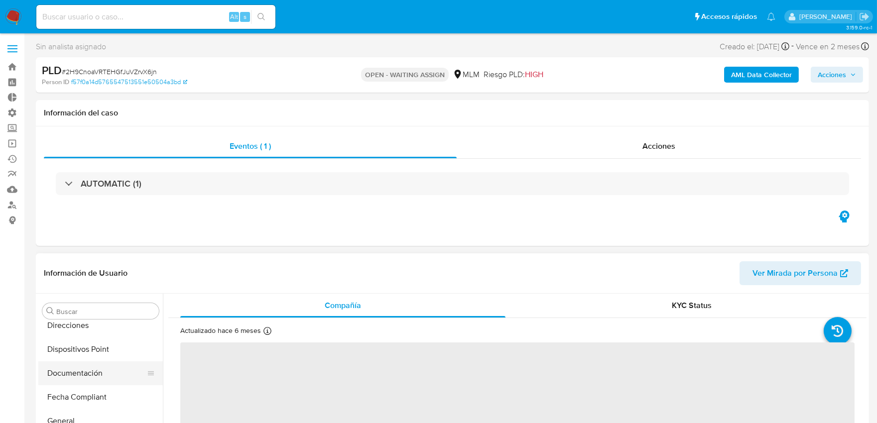
select select "10"
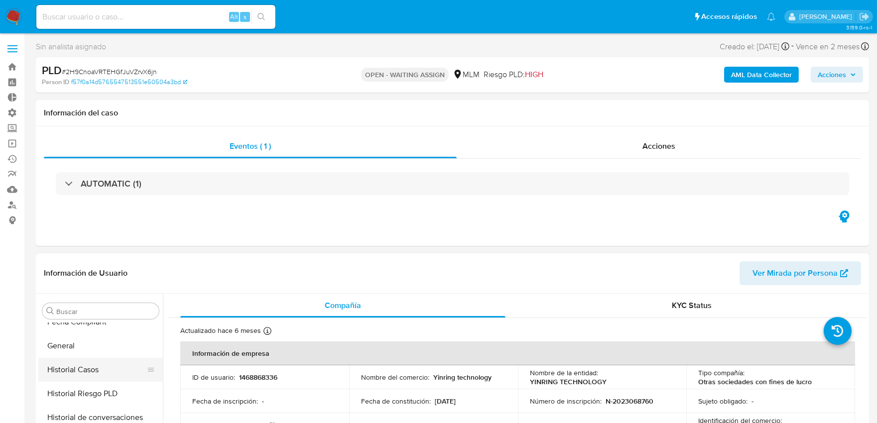
scroll to position [275, 0]
click at [99, 367] on button "Historial Casos" at bounding box center [96, 370] width 116 height 24
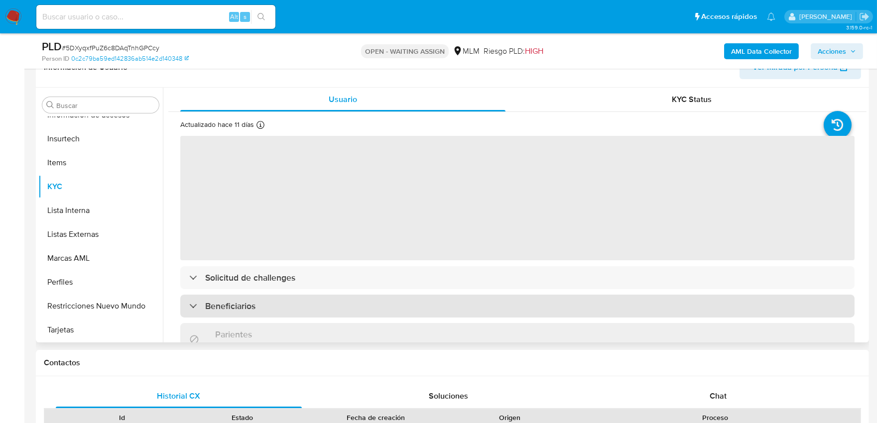
scroll to position [221, 0]
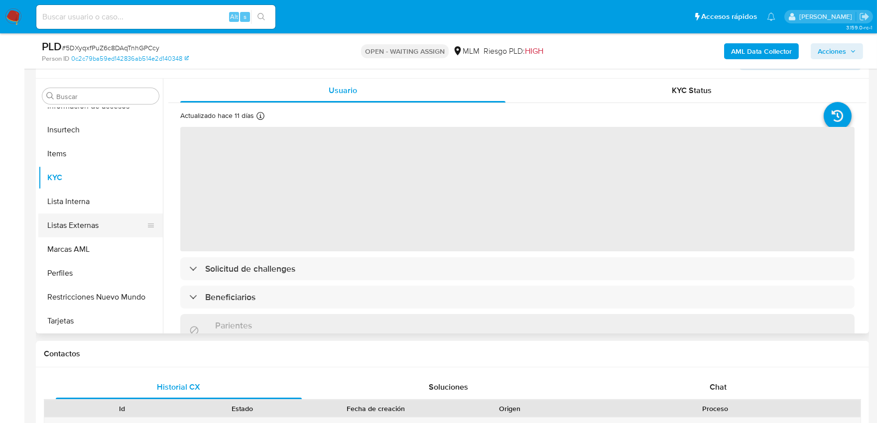
select select "10"
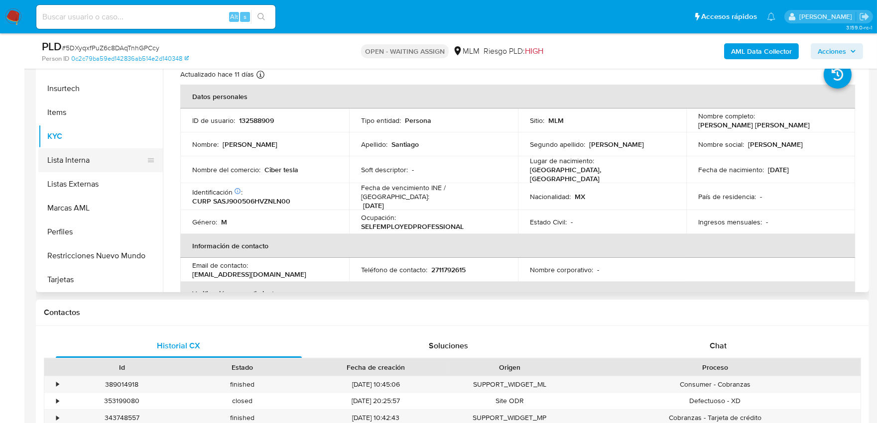
scroll to position [310, 0]
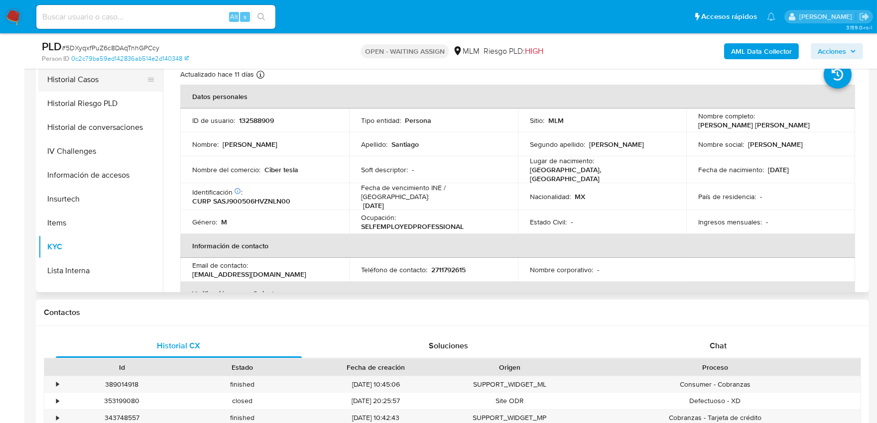
click at [106, 84] on button "Historial Casos" at bounding box center [96, 80] width 116 height 24
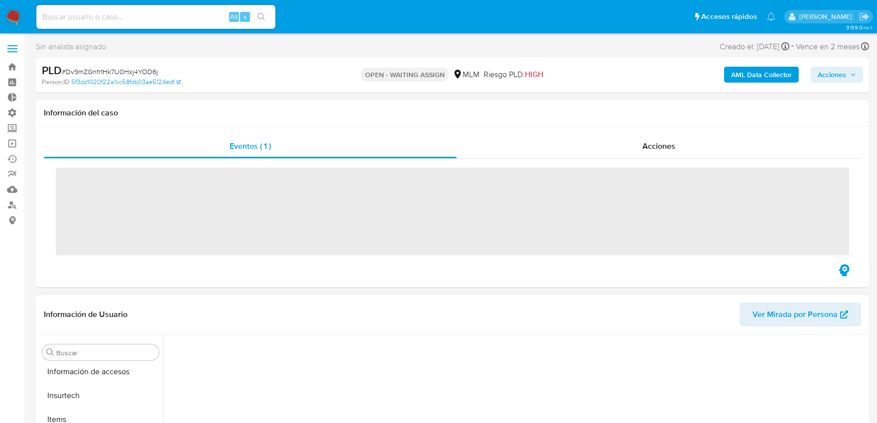
scroll to position [420, 0]
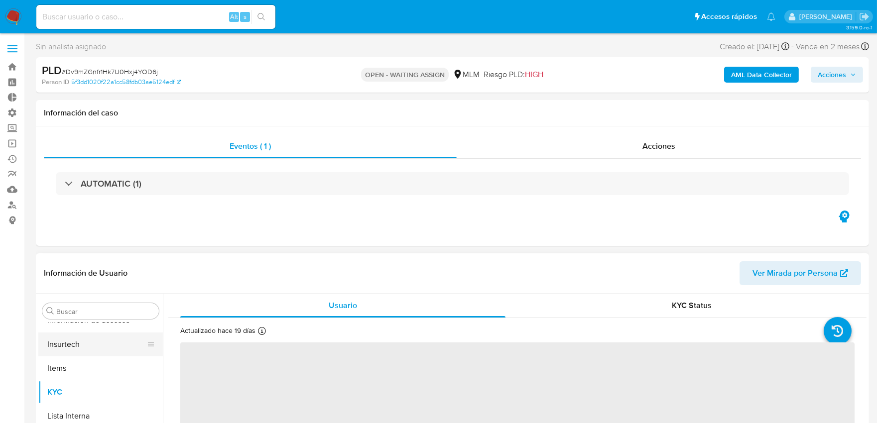
select select "10"
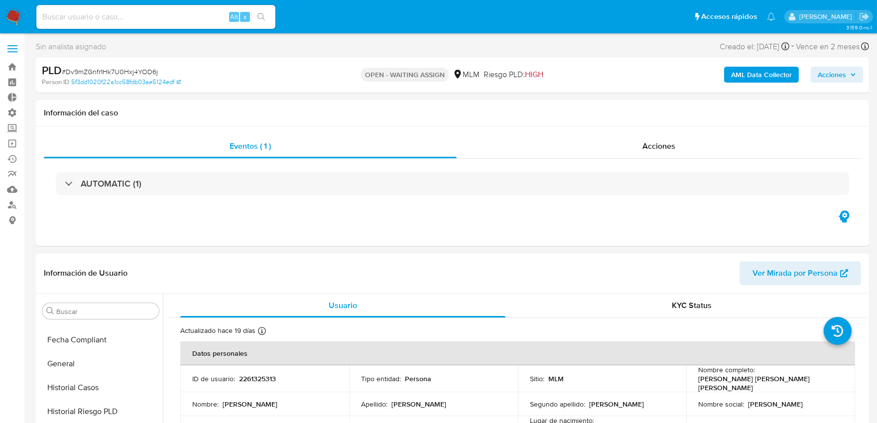
scroll to position [255, 0]
click at [111, 380] on button "Historial Casos" at bounding box center [96, 391] width 116 height 24
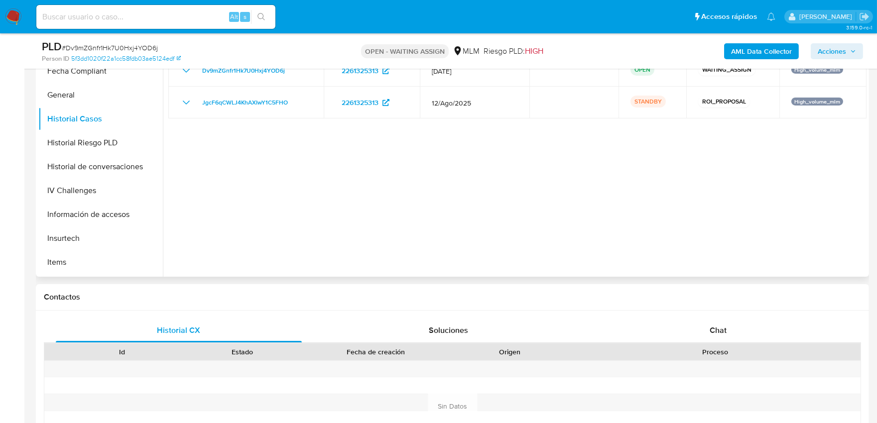
scroll to position [166, 0]
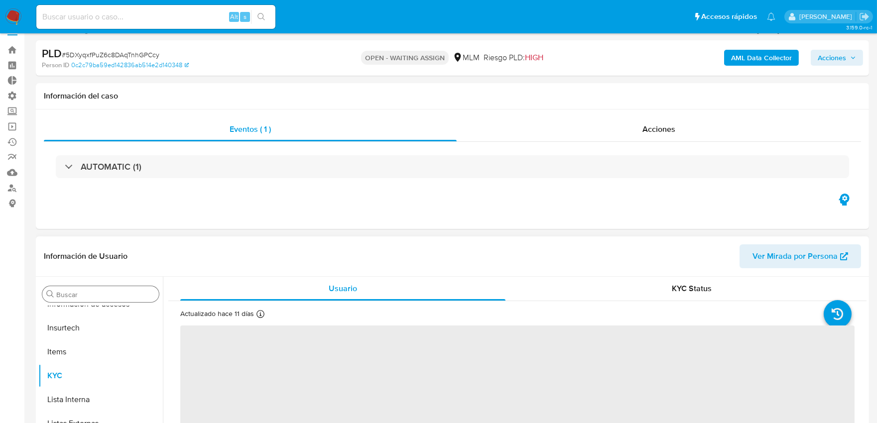
scroll to position [332, 0]
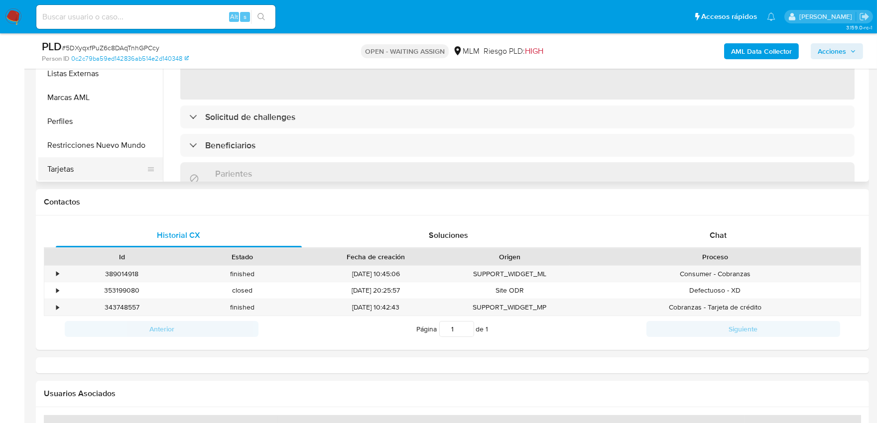
select select "10"
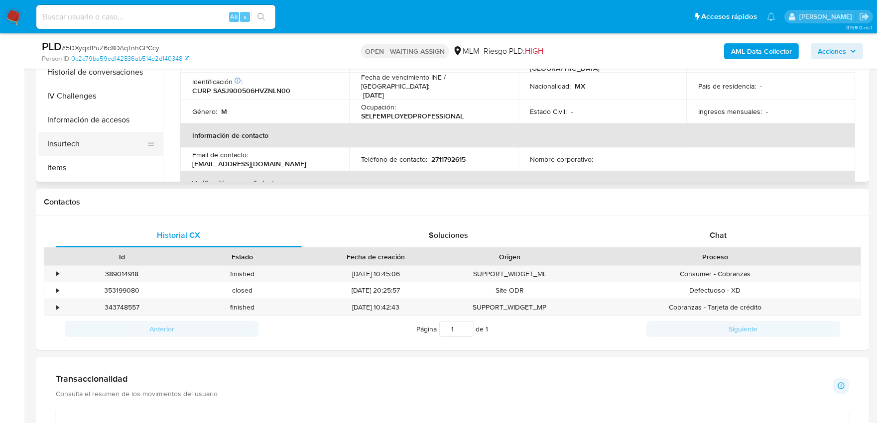
scroll to position [199, 0]
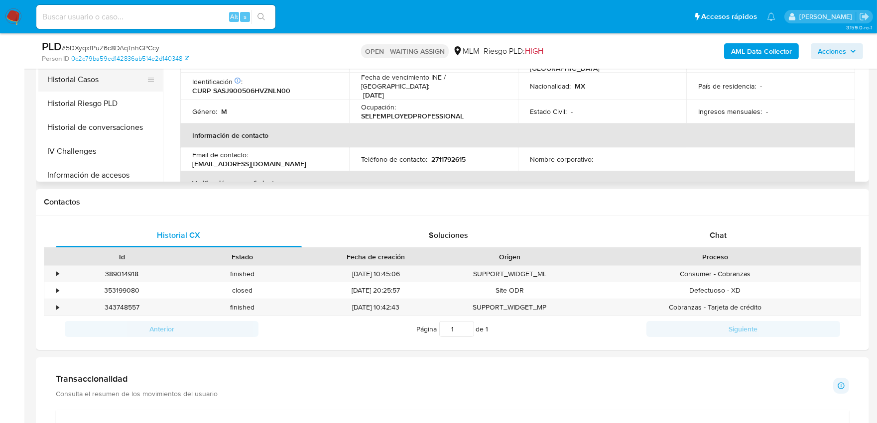
click at [115, 81] on button "Historial Casos" at bounding box center [96, 80] width 116 height 24
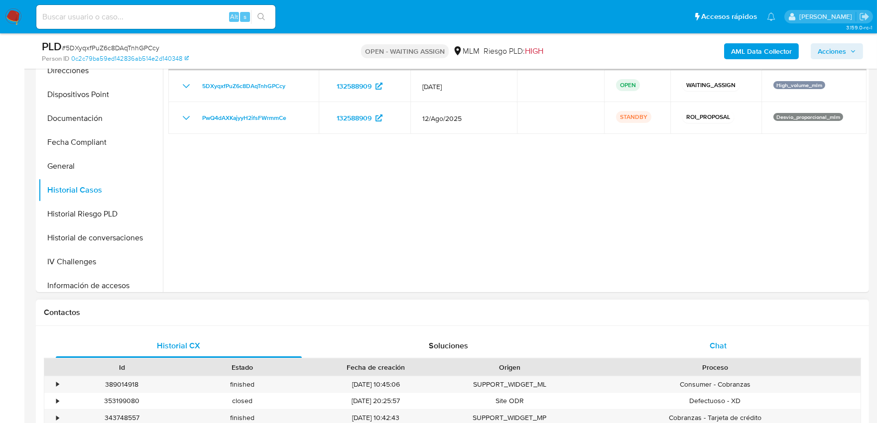
scroll to position [166, 0]
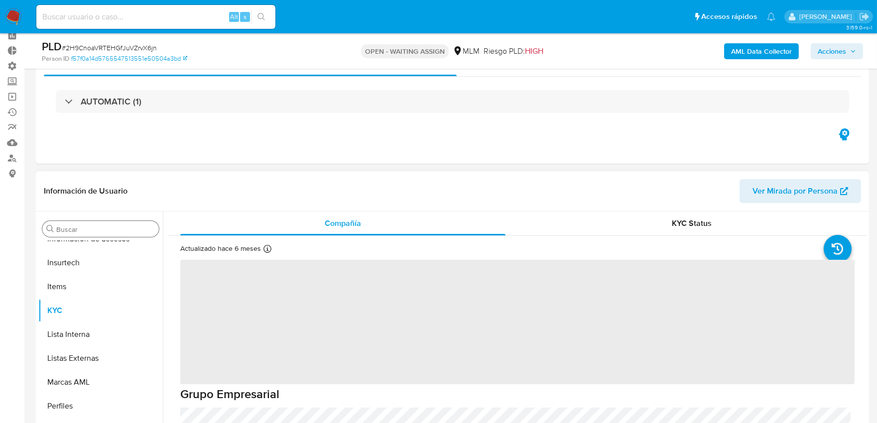
scroll to position [111, 0]
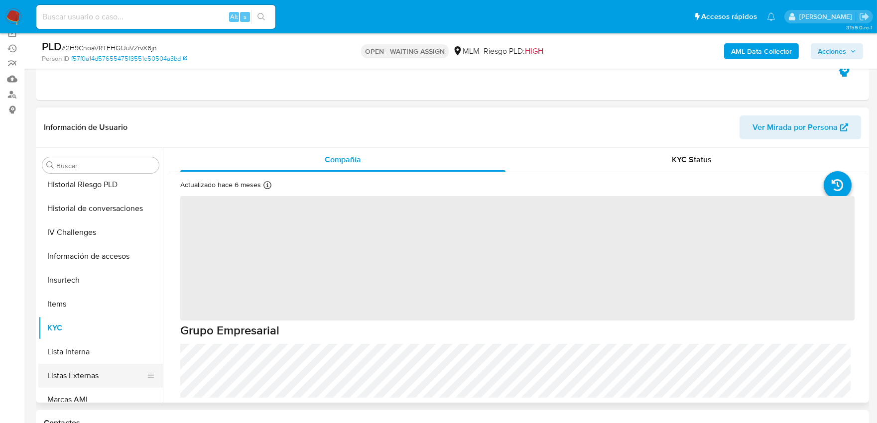
select select "10"
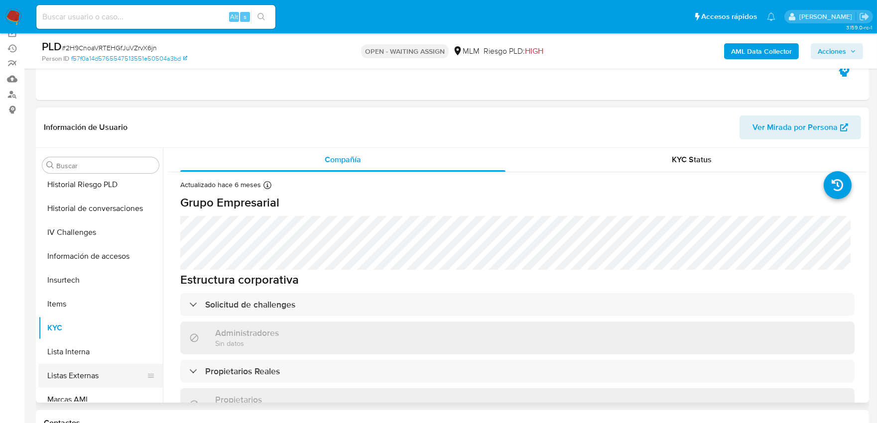
scroll to position [310, 0]
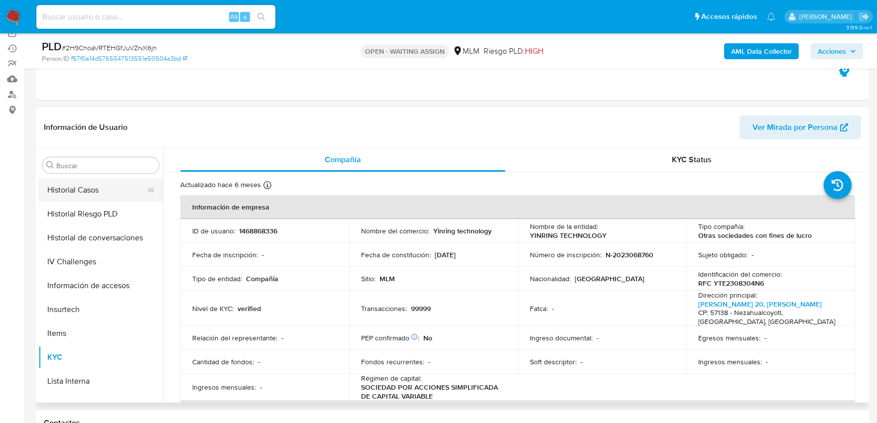
click at [85, 193] on button "Historial Casos" at bounding box center [96, 190] width 116 height 24
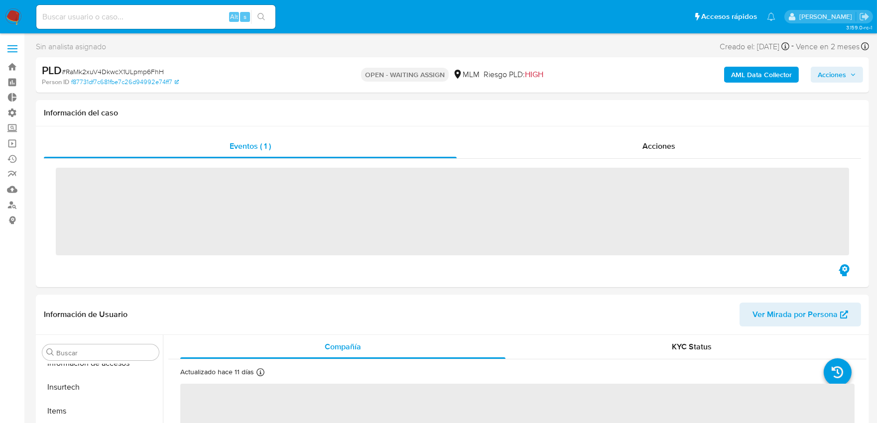
scroll to position [420, 0]
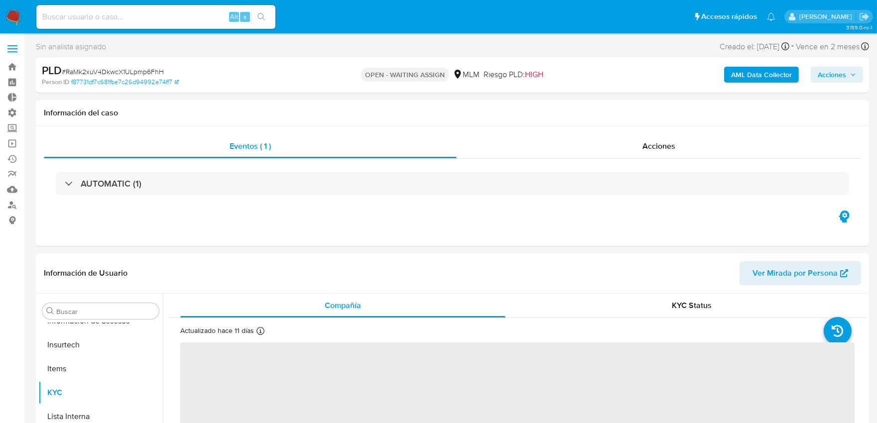
select select "10"
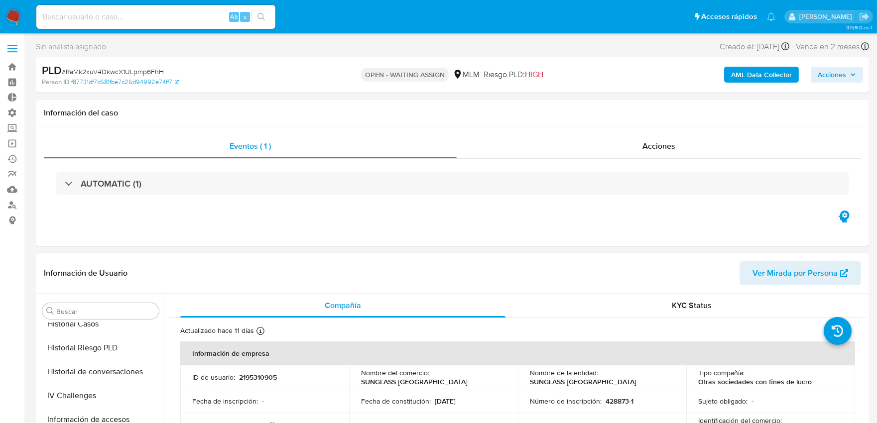
scroll to position [310, 0]
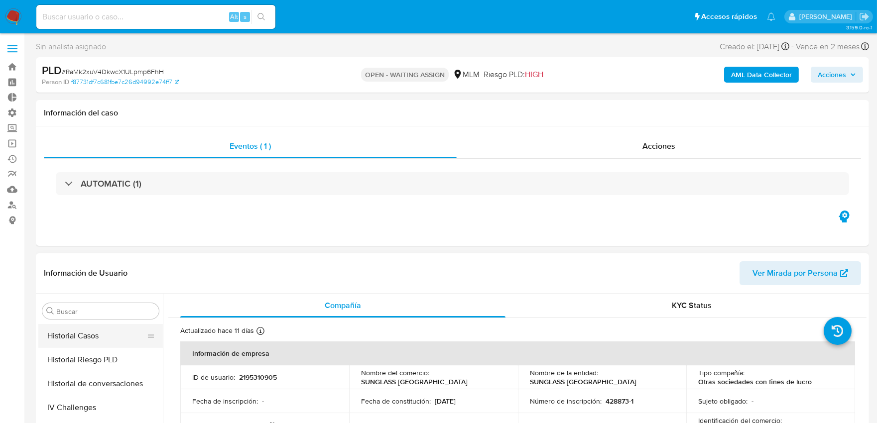
click at [96, 336] on button "Historial Casos" at bounding box center [96, 336] width 116 height 24
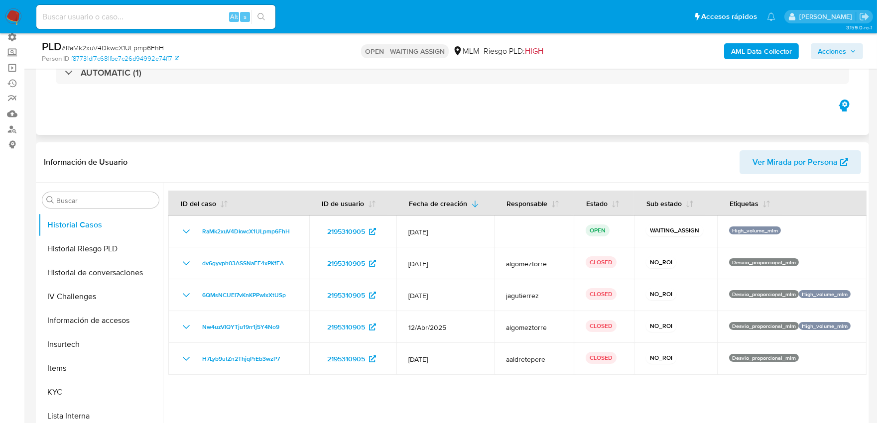
scroll to position [111, 0]
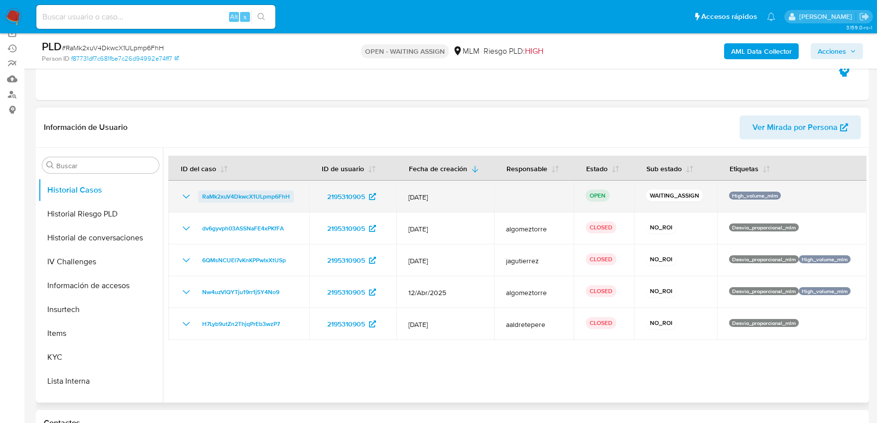
click at [271, 195] on span "RaMk2xuV4DkwcX1ULpmp6FhH" at bounding box center [246, 197] width 88 height 12
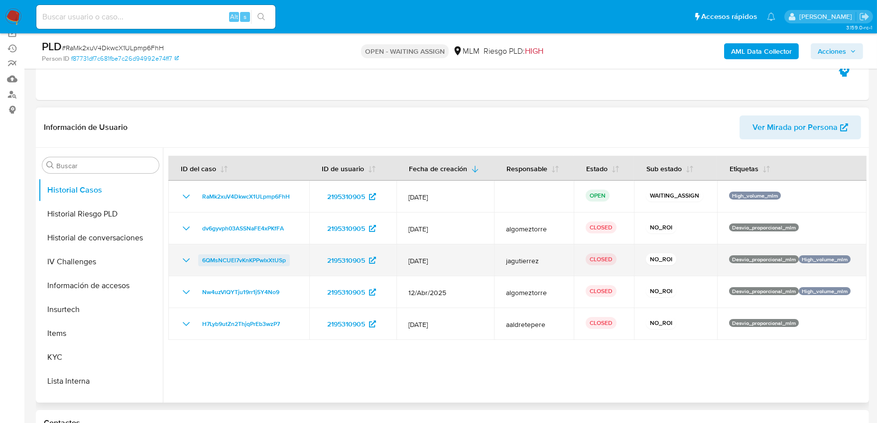
click at [241, 260] on span "6QMsNCUEl7vKnKPPwIxXtUSp" at bounding box center [244, 260] width 84 height 12
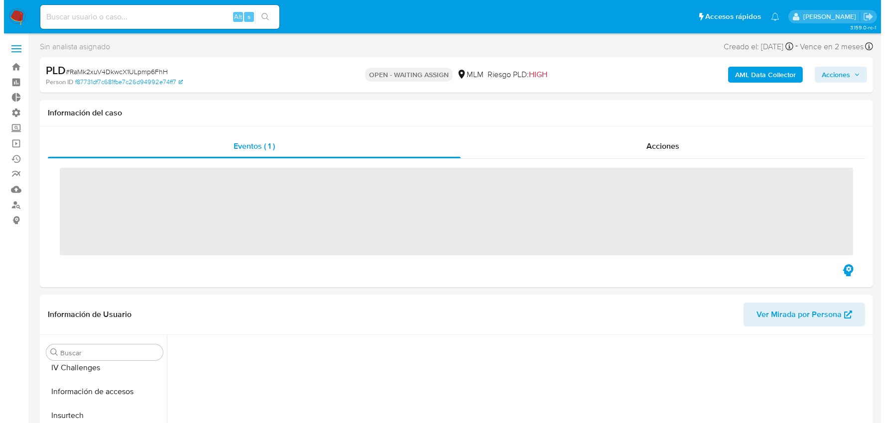
scroll to position [420, 0]
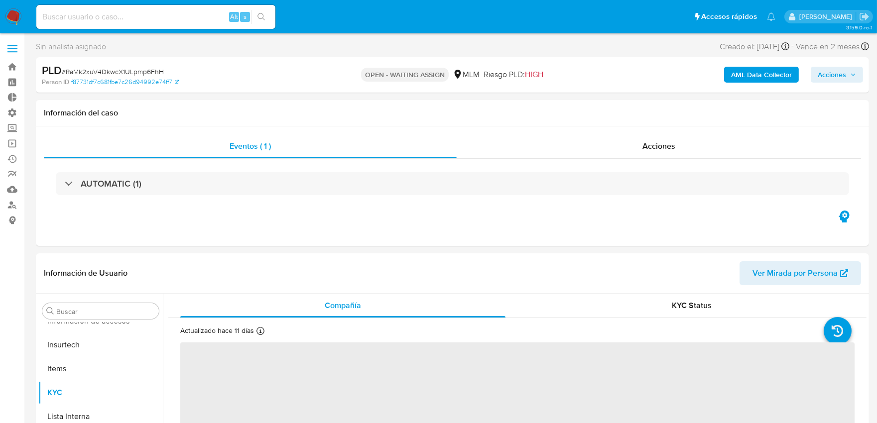
click at [776, 80] on b "AML Data Collector" at bounding box center [761, 75] width 61 height 16
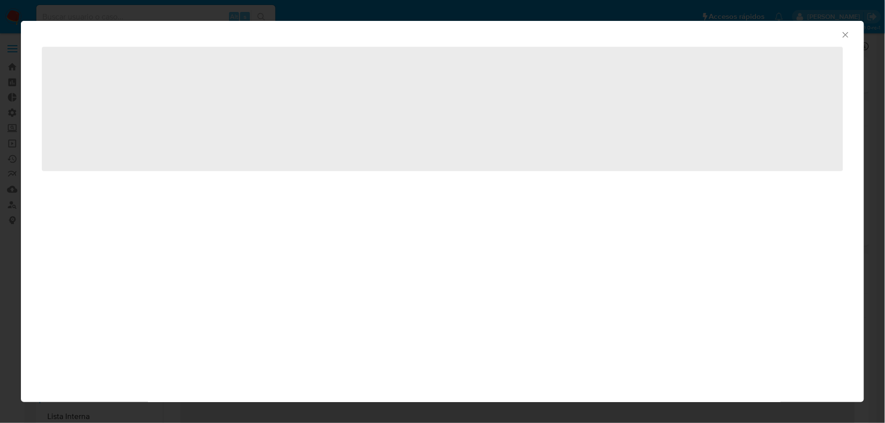
select select "10"
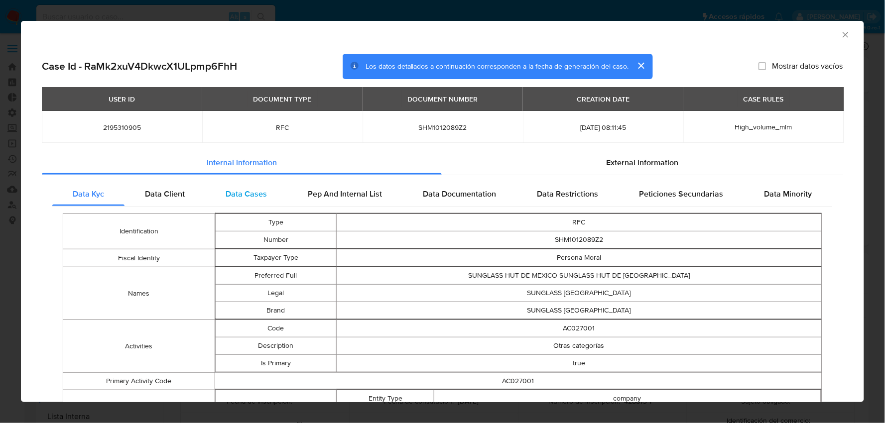
click at [239, 190] on span "Data Cases" at bounding box center [246, 193] width 41 height 11
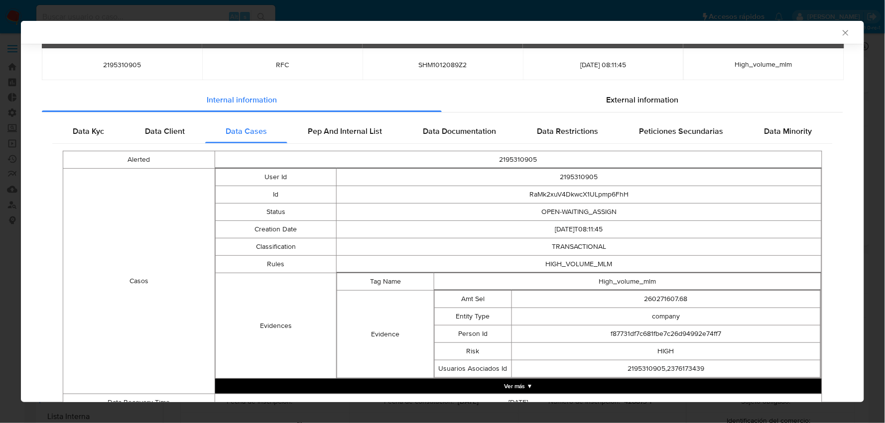
scroll to position [106, 0]
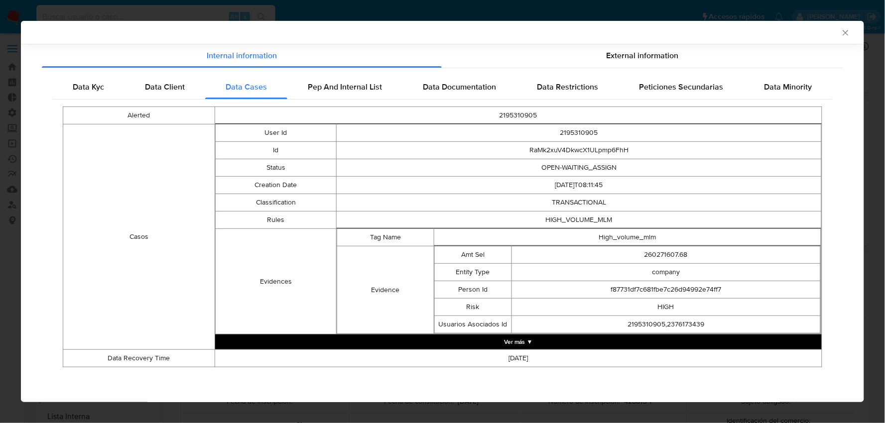
click at [496, 343] on button "Ver más ▼" at bounding box center [518, 342] width 606 height 15
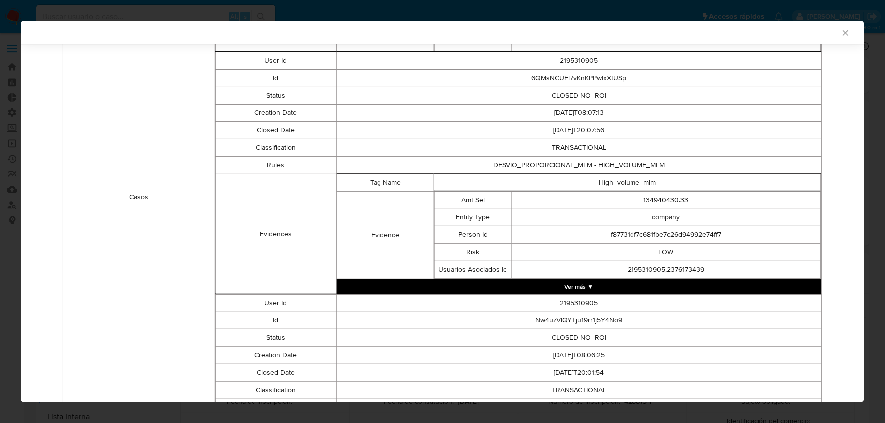
scroll to position [769, 0]
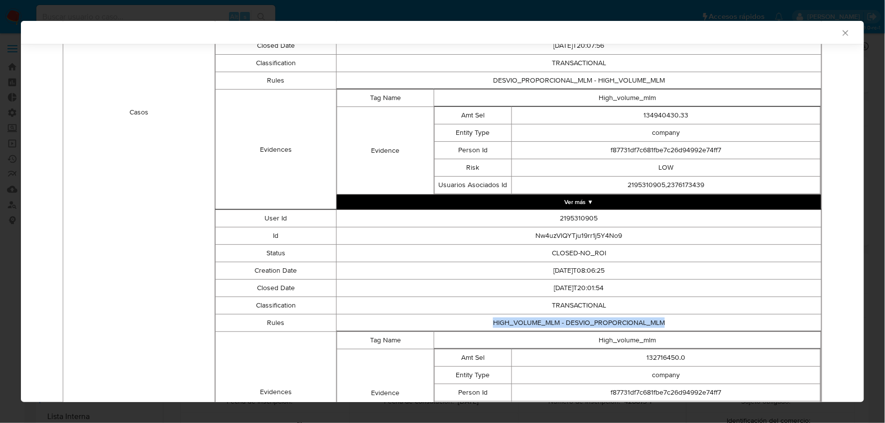
drag, startPoint x: 667, startPoint y: 322, endPoint x: 486, endPoint y: 323, distance: 180.7
click at [486, 323] on td "HIGH_VOLUME_MLM - DESVIO_PROPORCIONAL_MLM" at bounding box center [579, 323] width 485 height 17
copy td "HIGH_VOLUME_MLM - DESVIO_PROPORCIONAL_MLM"
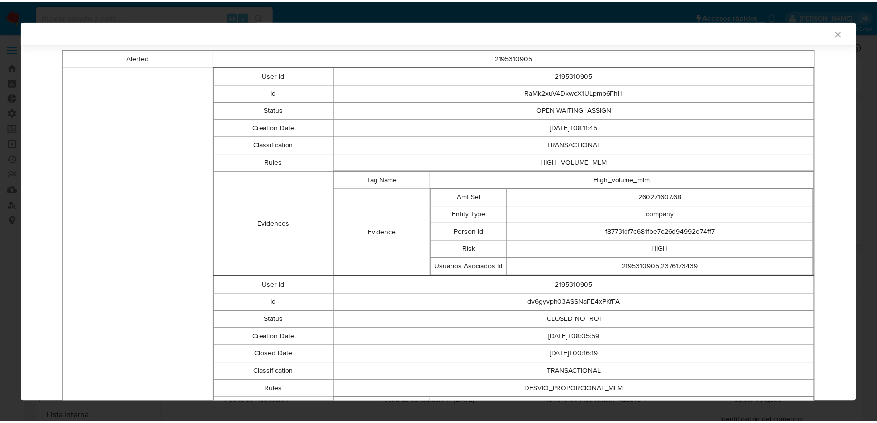
scroll to position [163, 0]
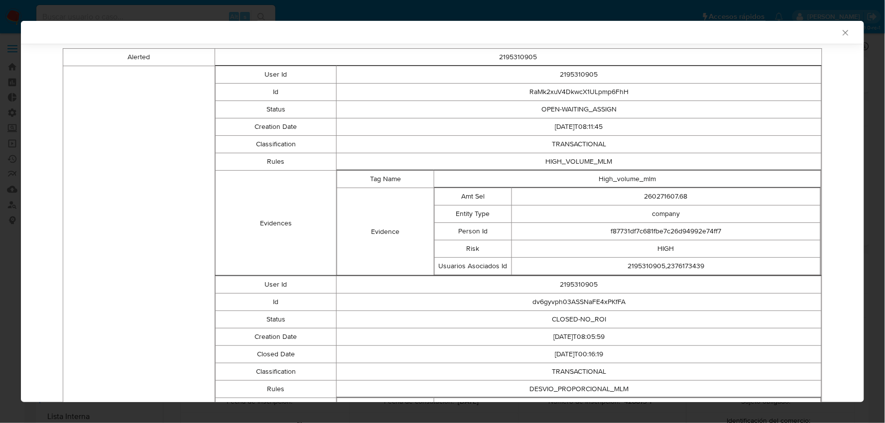
click at [840, 33] on icon "Cerrar ventana" at bounding box center [845, 33] width 10 height 10
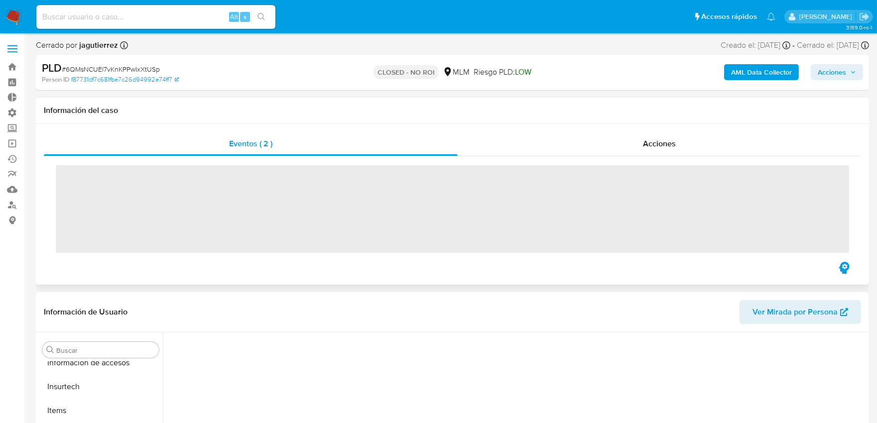
scroll to position [420, 0]
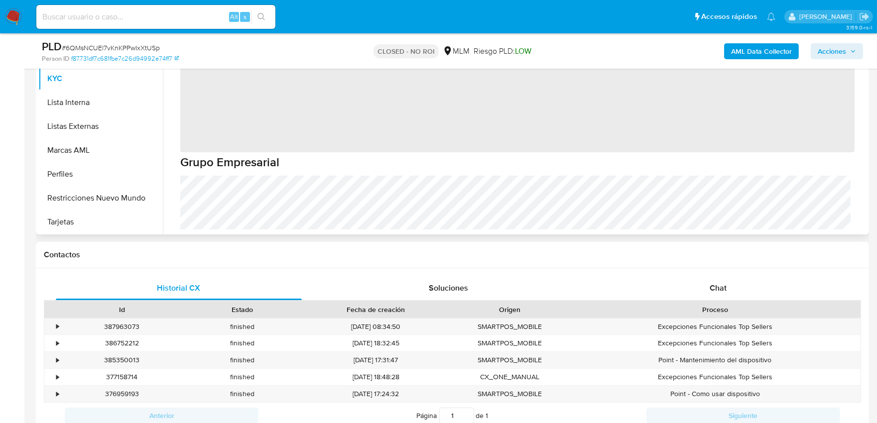
select select "10"
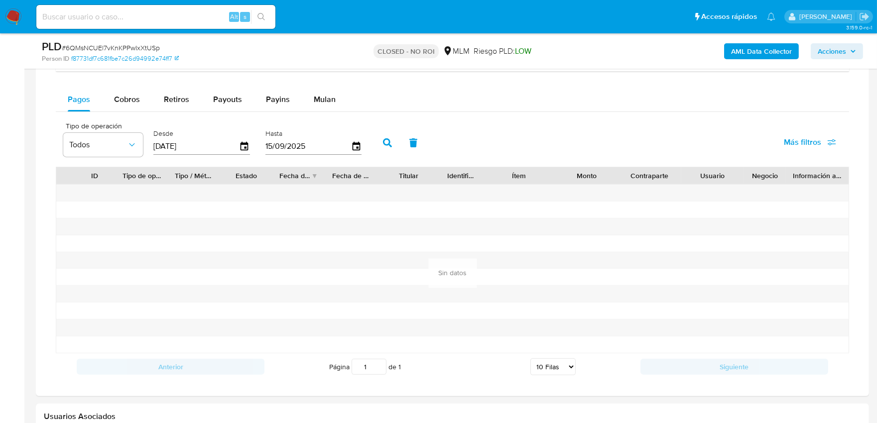
scroll to position [719, 0]
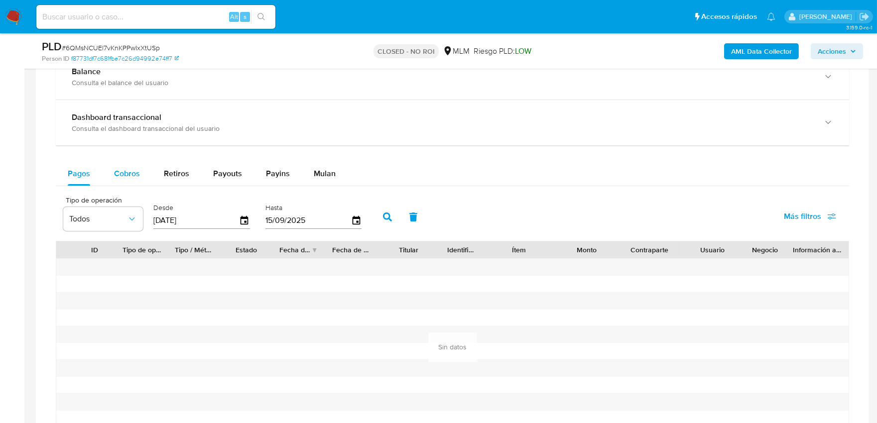
click at [135, 183] on div "Cobros" at bounding box center [127, 174] width 26 height 24
select select "10"
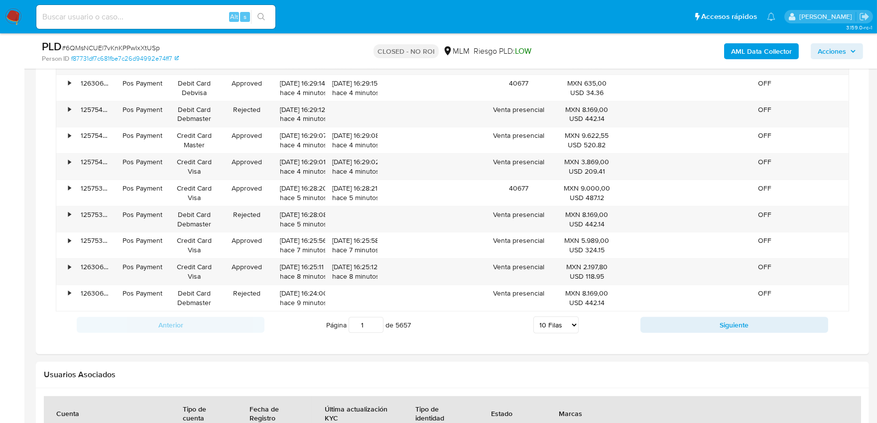
scroll to position [940, 0]
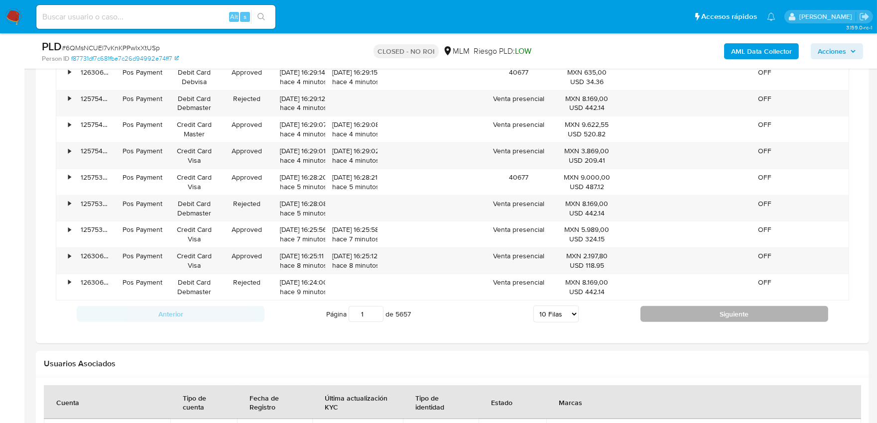
click at [663, 322] on button "Siguiente" at bounding box center [734, 314] width 188 height 16
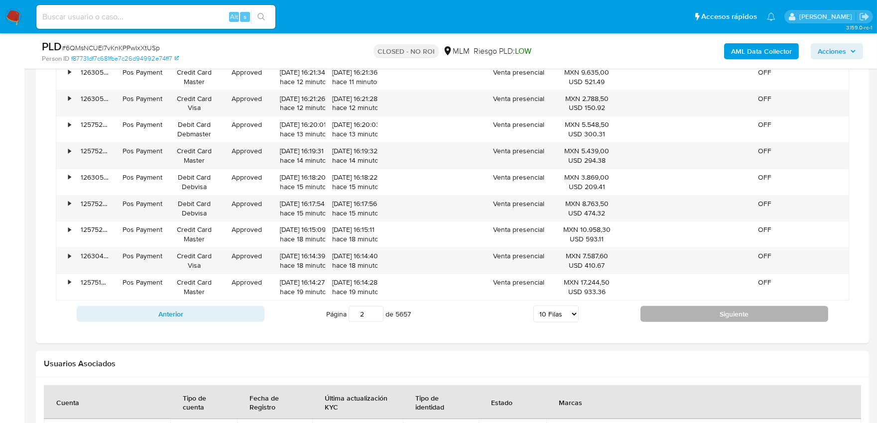
click at [689, 316] on button "Siguiente" at bounding box center [734, 314] width 188 height 16
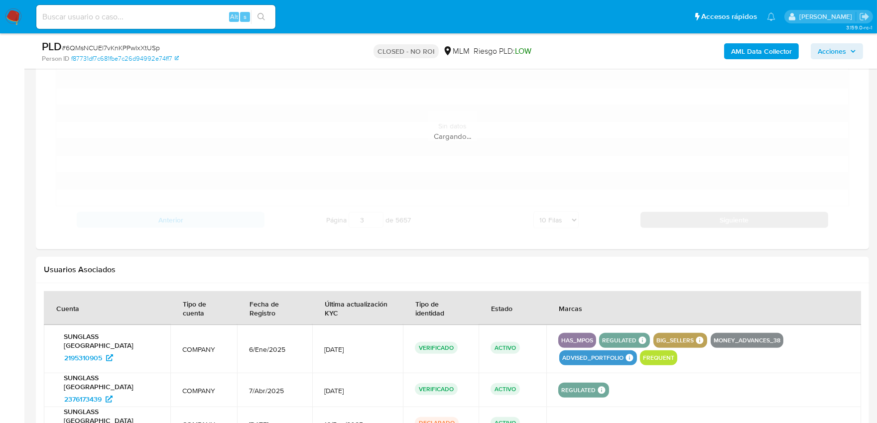
click at [689, 316] on th "Marcas" at bounding box center [703, 308] width 315 height 34
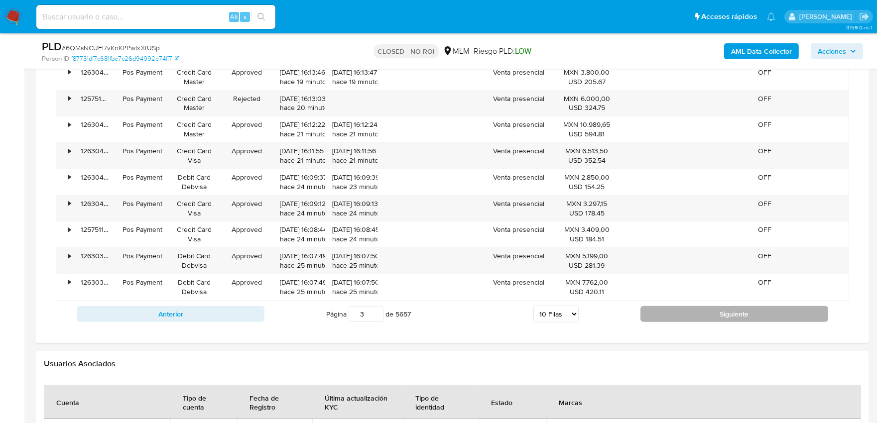
click at [689, 316] on button "Siguiente" at bounding box center [734, 314] width 188 height 16
click at [688, 311] on button "Siguiente" at bounding box center [734, 314] width 188 height 16
type input "7"
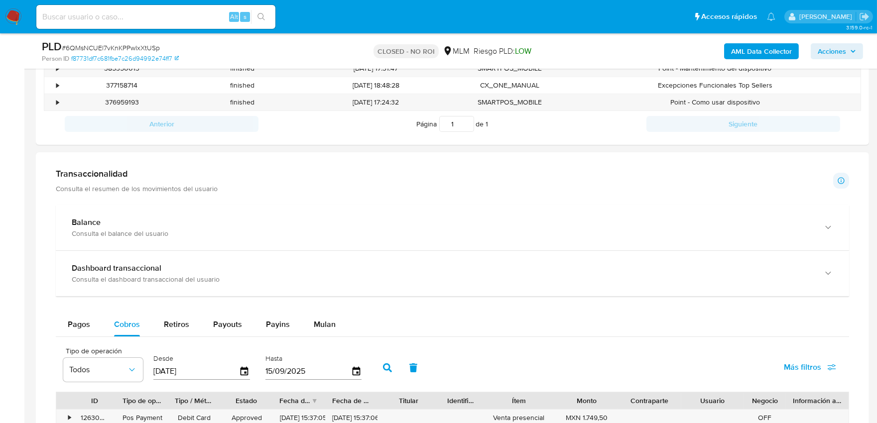
scroll to position [608, 0]
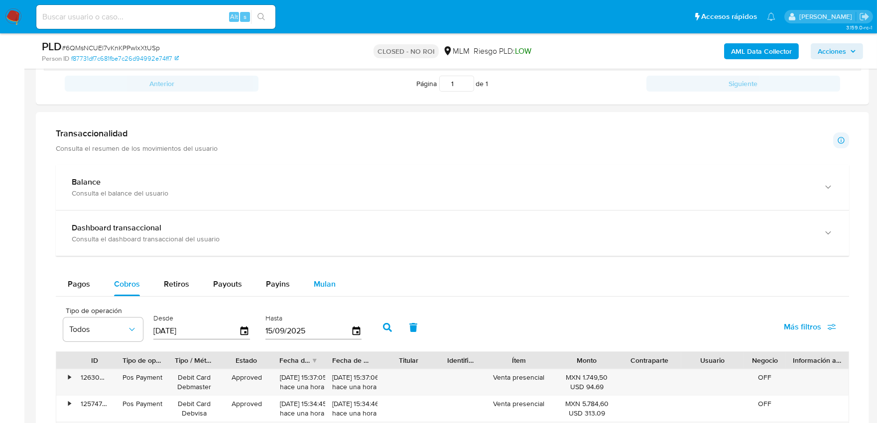
click at [329, 289] on span "Mulan" at bounding box center [325, 283] width 22 height 11
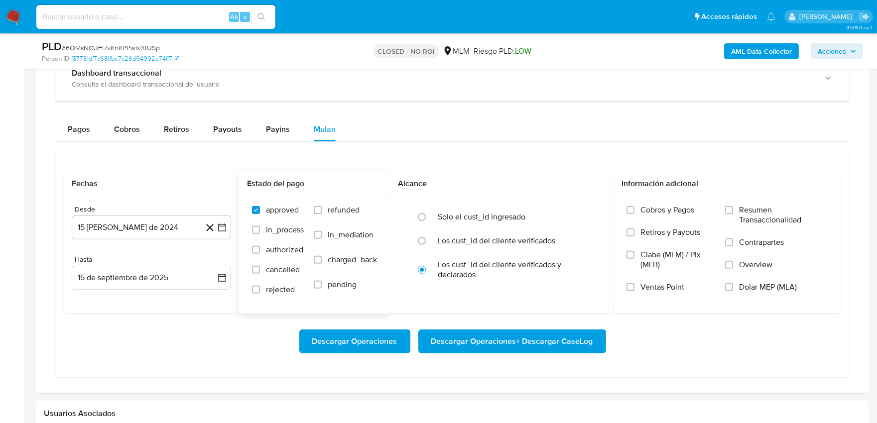
scroll to position [774, 0]
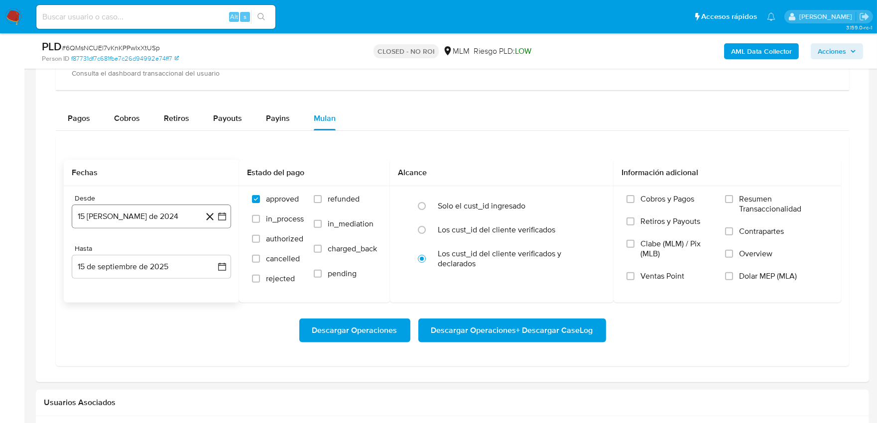
click at [135, 215] on button "15 [PERSON_NAME] de 2024" at bounding box center [151, 217] width 159 height 24
click at [175, 254] on icon "Seleccionar mes y año" at bounding box center [175, 252] width 4 height 2
click at [208, 254] on icon "Año siguiente" at bounding box center [211, 252] width 12 height 12
click at [192, 345] on span "sep" at bounding box center [193, 345] width 13 height 8
click at [90, 327] on button "15" at bounding box center [92, 329] width 16 height 16
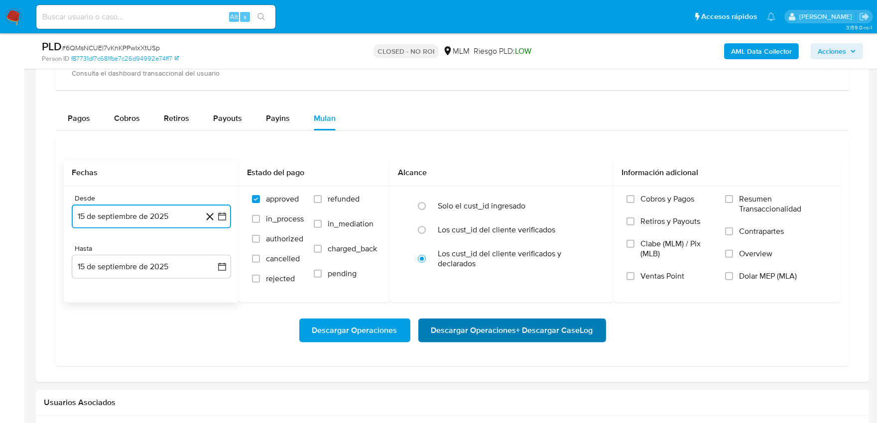
click at [486, 336] on span "Descargar Operaciones + Descargar CaseLog" at bounding box center [512, 331] width 162 height 22
